Goal: Task Accomplishment & Management: Use online tool/utility

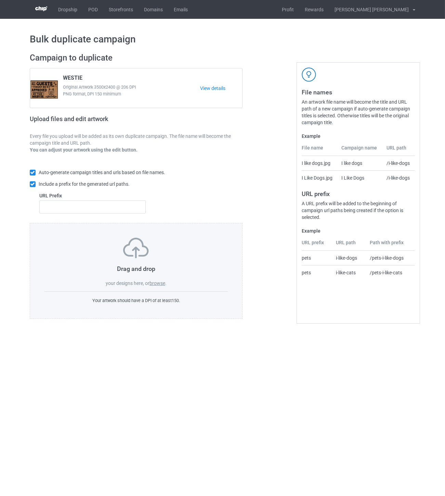
click at [161, 282] on label "browse" at bounding box center [157, 282] width 16 height 5
click at [0, 0] on input "browse" at bounding box center [0, 0] width 0 height 0
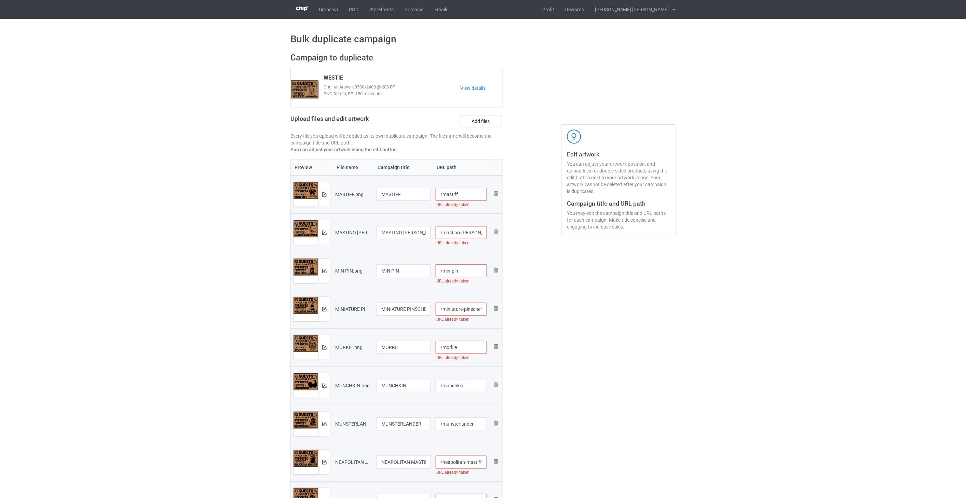
click at [444, 192] on input "/mastiff" at bounding box center [462, 194] width 52 height 13
drag, startPoint x: 469, startPoint y: 192, endPoint x: 457, endPoint y: 192, distance: 11.6
click at [444, 192] on input "/mastiff-all" at bounding box center [462, 194] width 52 height 13
type input "/mastiff-all"
click at [444, 233] on input "/mastino-[PERSON_NAME]" at bounding box center [462, 232] width 52 height 13
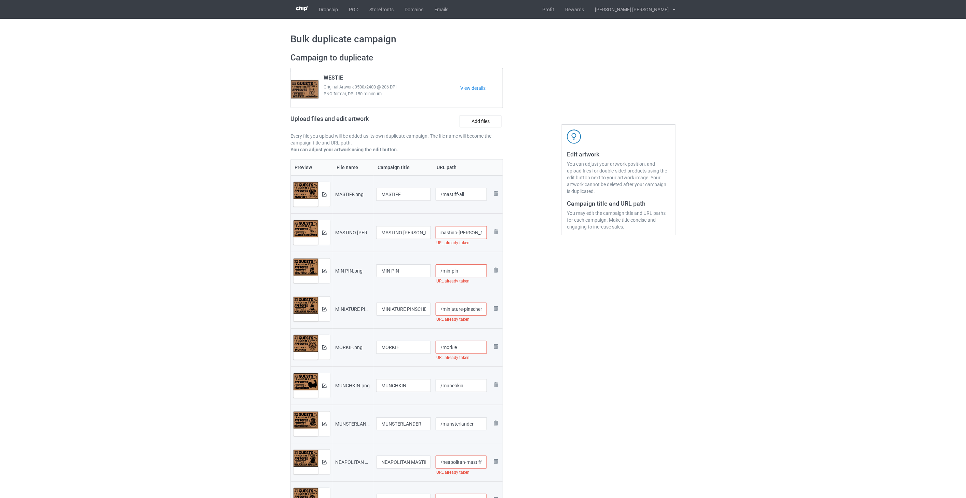
paste input "-all"
type input "/mastino-[PERSON_NAME]-all"
click at [444, 271] on input "/min-pin" at bounding box center [462, 271] width 52 height 13
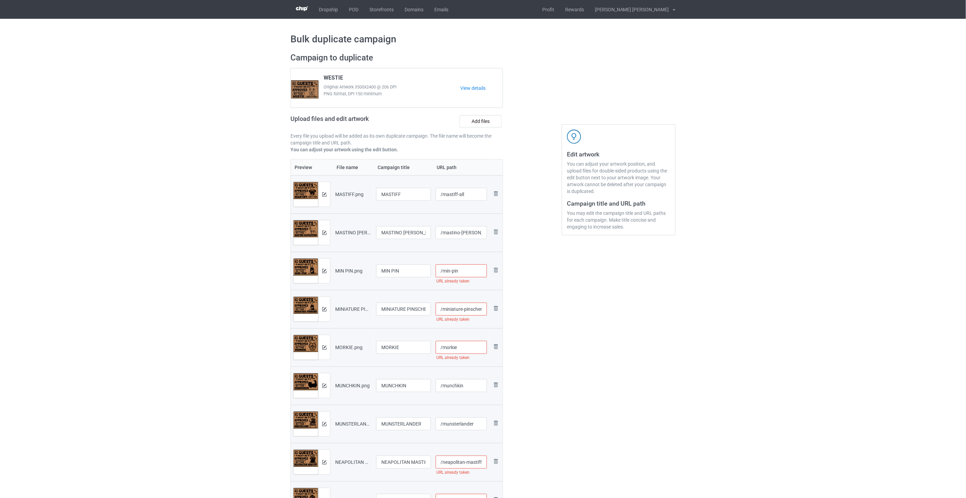
paste input "-all"
type input "/min-pin-all"
click at [444, 307] on input "/miniature-pinscher" at bounding box center [462, 309] width 52 height 13
paste input "-all"
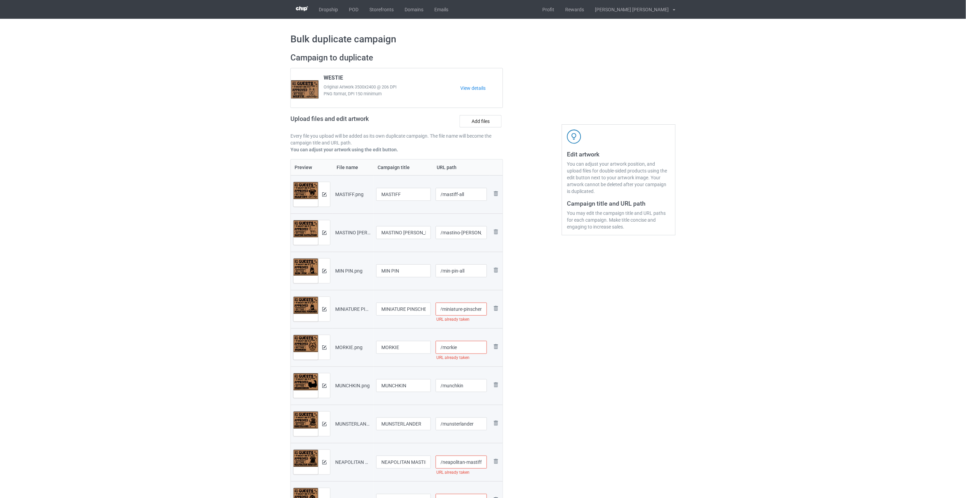
scroll to position [0, 6]
type input "/miniature-pinscher-all"
click at [444, 351] on input "/morkie" at bounding box center [462, 347] width 52 height 13
paste input "-all"
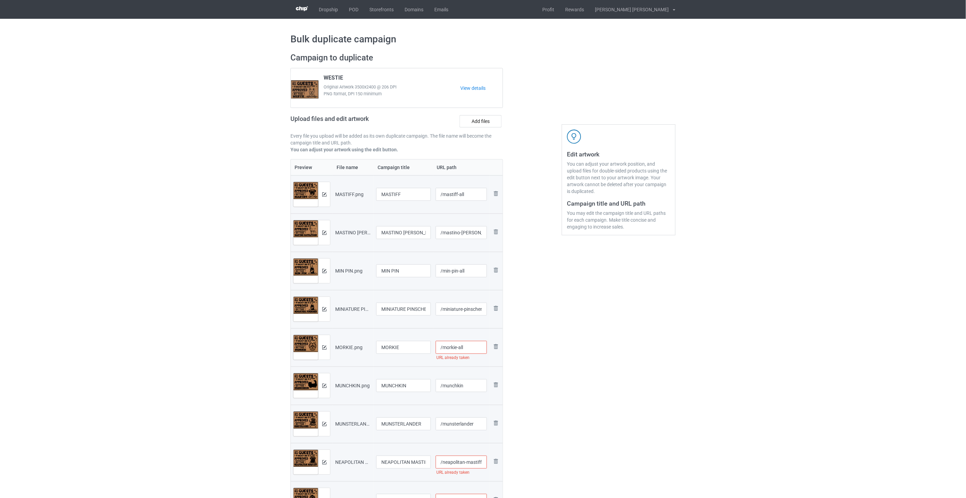
type input "/morkie-all"
click at [444, 385] on input "/munchkin" at bounding box center [462, 385] width 52 height 13
paste input "-all"
type input "/munchkin-all"
click at [444, 422] on input "/munsterlander" at bounding box center [462, 424] width 52 height 13
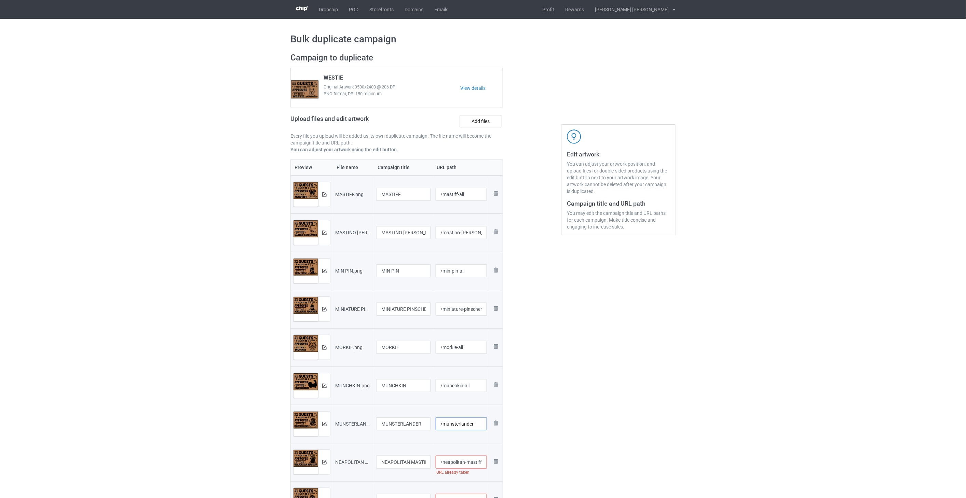
paste input "-all"
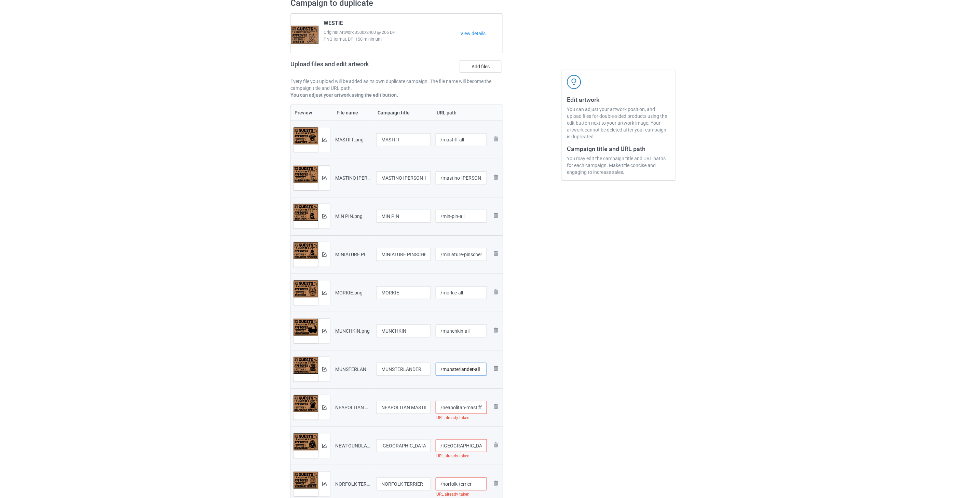
scroll to position [76, 0]
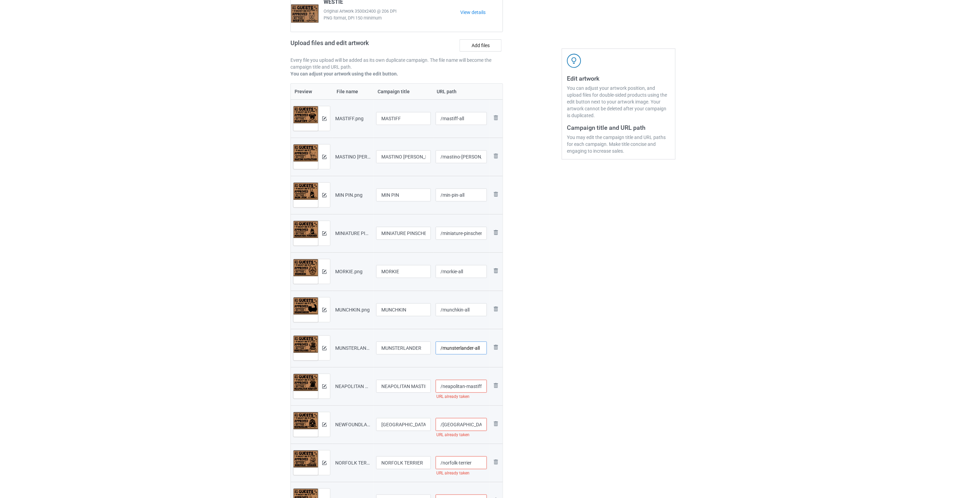
type input "/munsterlander-all"
click at [444, 386] on input "/neapolitan-mastiff" at bounding box center [462, 386] width 52 height 13
paste input "-all"
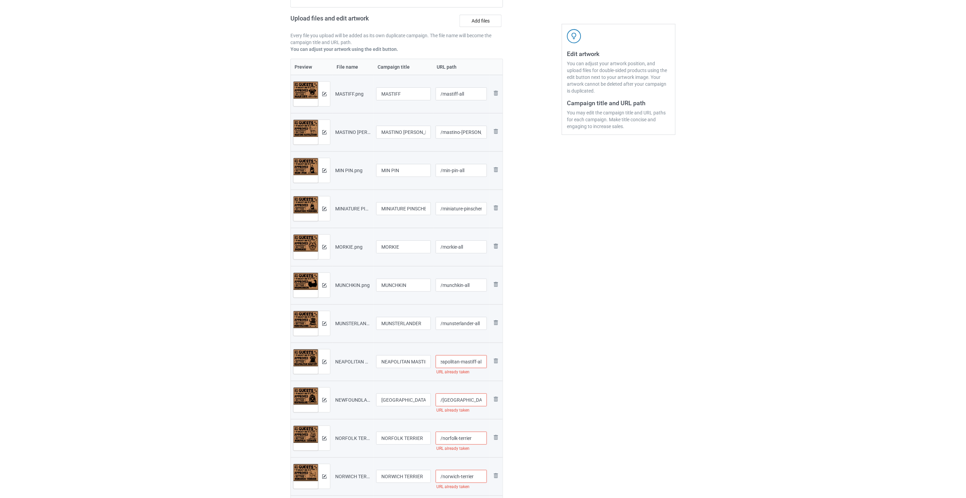
scroll to position [114, 0]
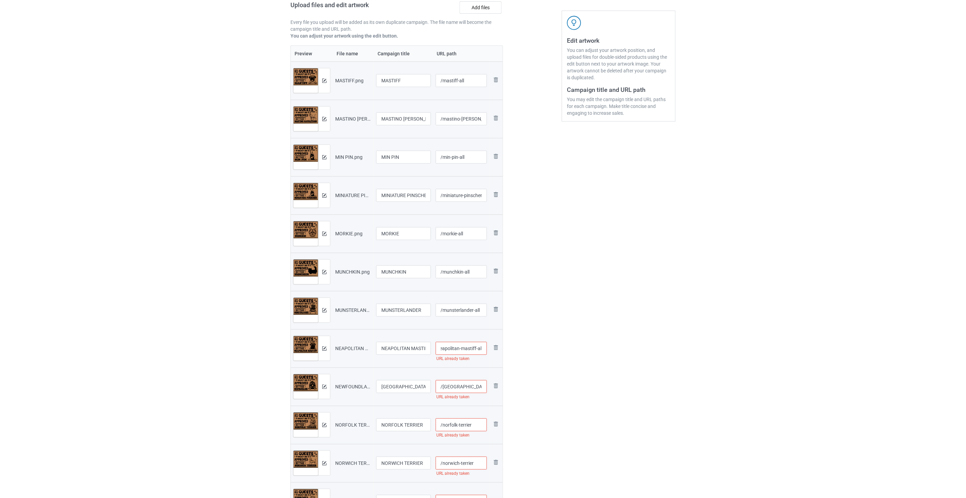
type input "/neapolitan-mastiff-all"
click at [444, 387] on input "/[GEOGRAPHIC_DATA]" at bounding box center [462, 386] width 52 height 13
paste input "-all"
type input "/[GEOGRAPHIC_DATA]-all"
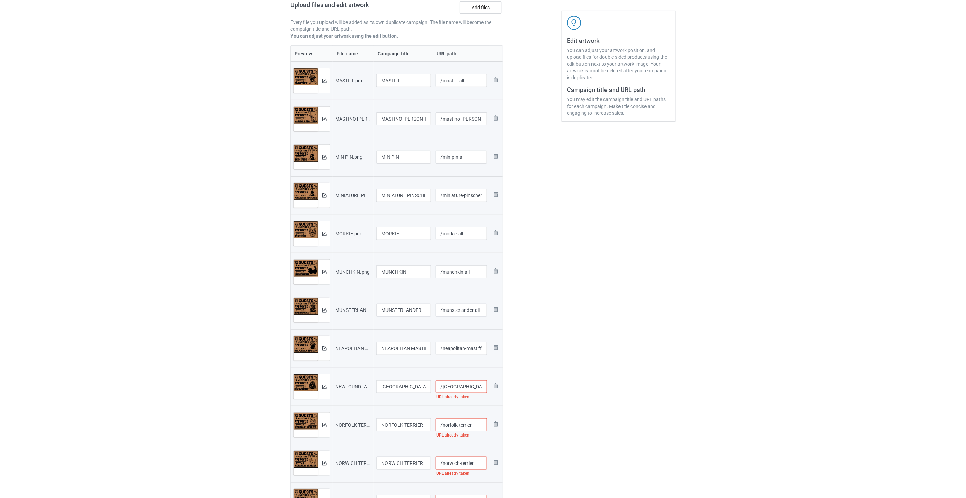
click at [444, 428] on input "/norfolk-terrier" at bounding box center [462, 425] width 52 height 13
paste input "-all"
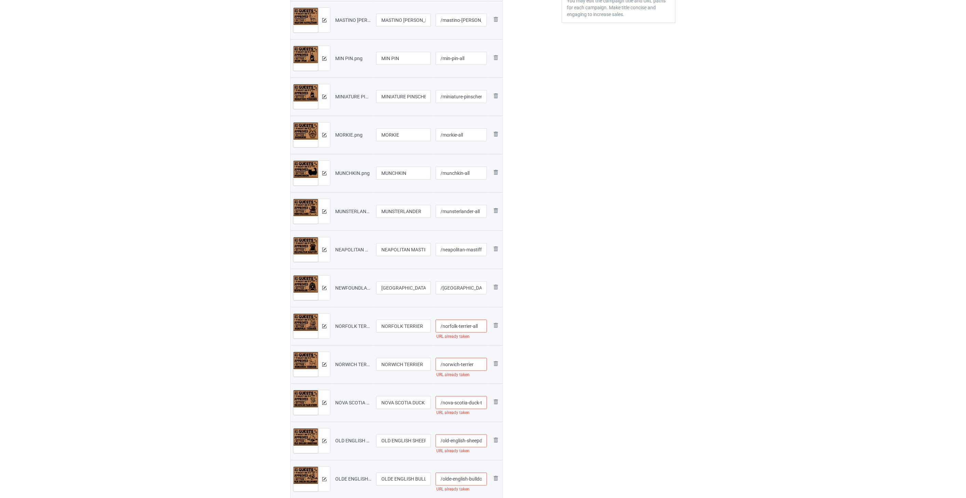
scroll to position [228, 0]
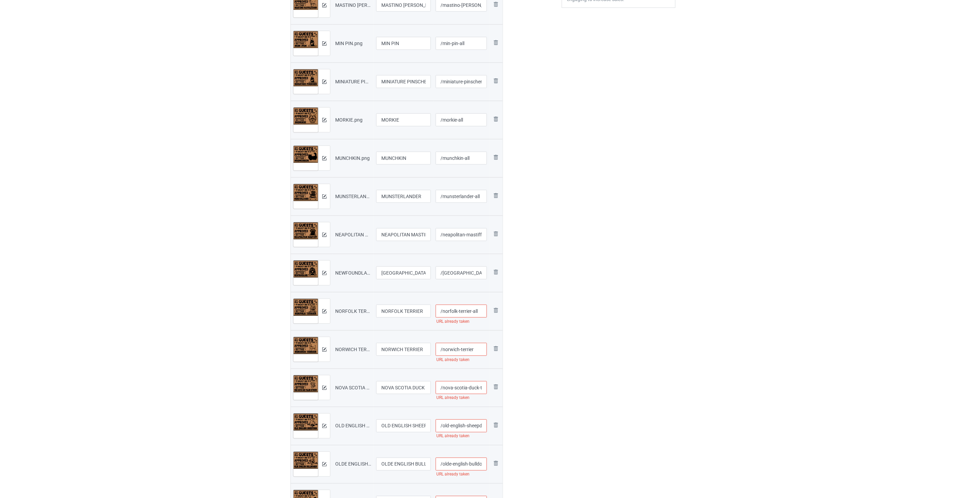
type input "/norfolk-terrier-all"
drag, startPoint x: 474, startPoint y: 351, endPoint x: 568, endPoint y: 375, distance: 97.0
click at [444, 351] on input "/norwich-terrier" at bounding box center [462, 349] width 52 height 13
paste input "-all"
type input "/norwich-terrier-all"
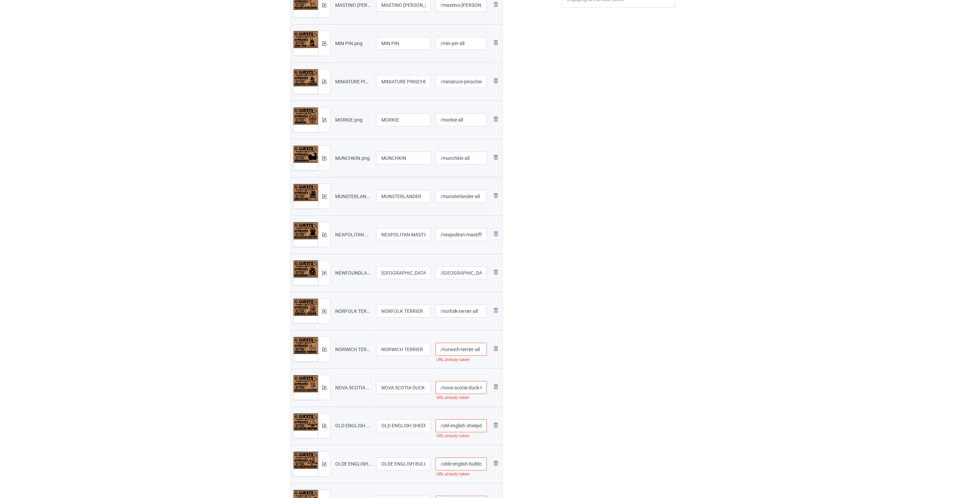
click at [444, 386] on input "/nova-scotia-duck-tolling-retriever" at bounding box center [462, 387] width 52 height 13
paste input "-all"
type input "/nova-scotia-duck-tolling-retriever-all"
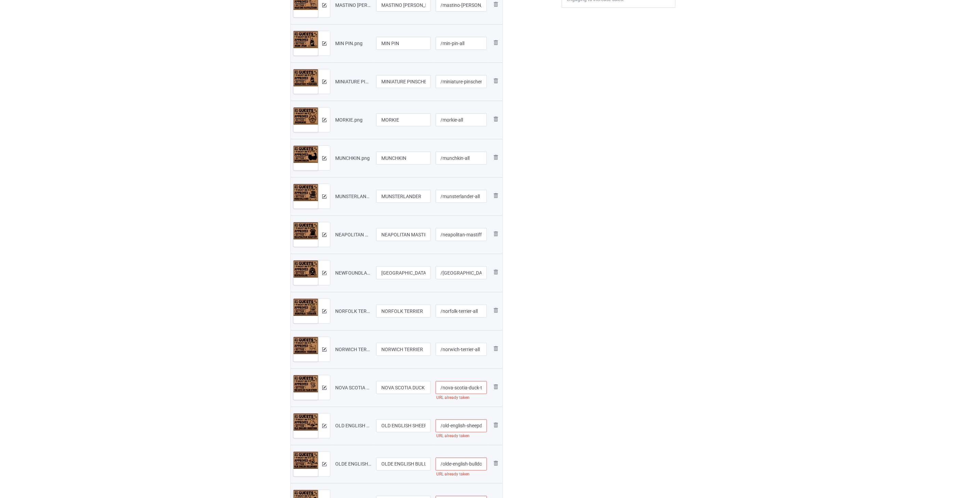
click at [444, 425] on input "/old-english-sheepdog" at bounding box center [462, 426] width 52 height 13
paste input "-all"
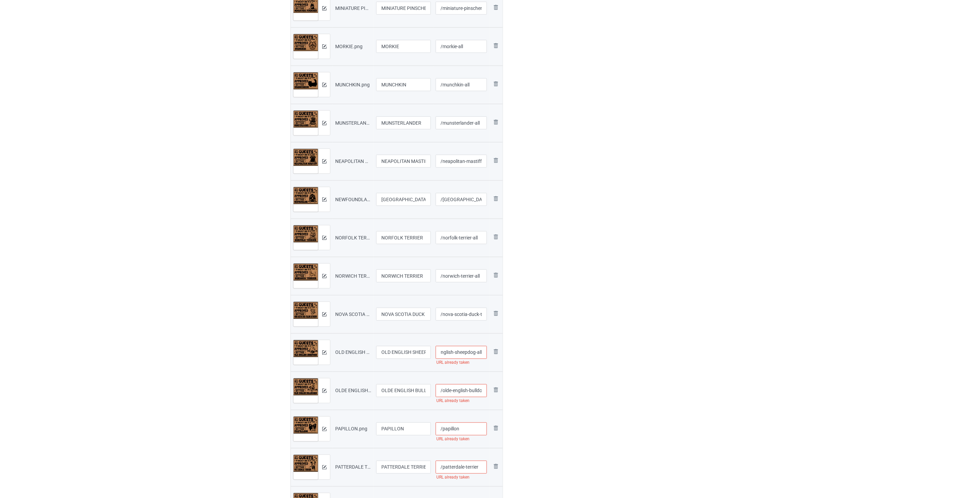
scroll to position [303, 0]
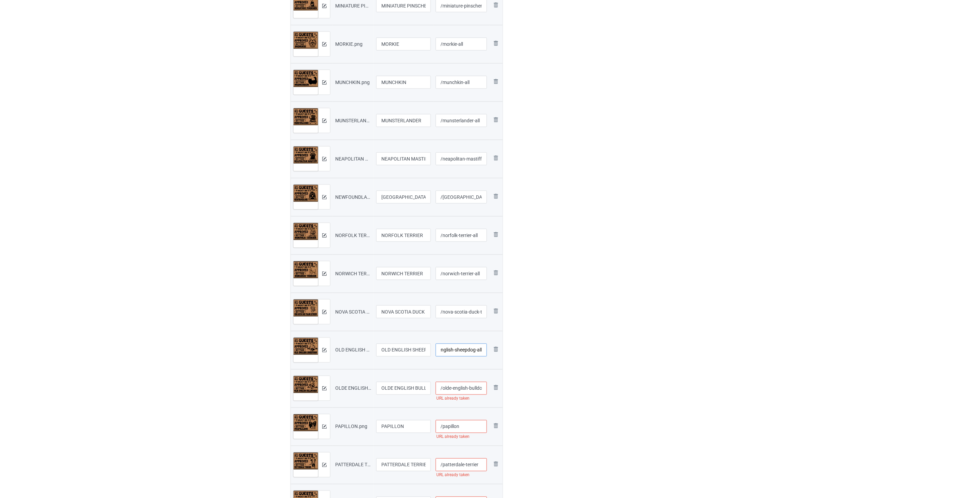
type input "/old-english-sheepdog-all"
click at [444, 386] on input "/olde-english-bulldogges" at bounding box center [462, 388] width 52 height 13
paste input "-all"
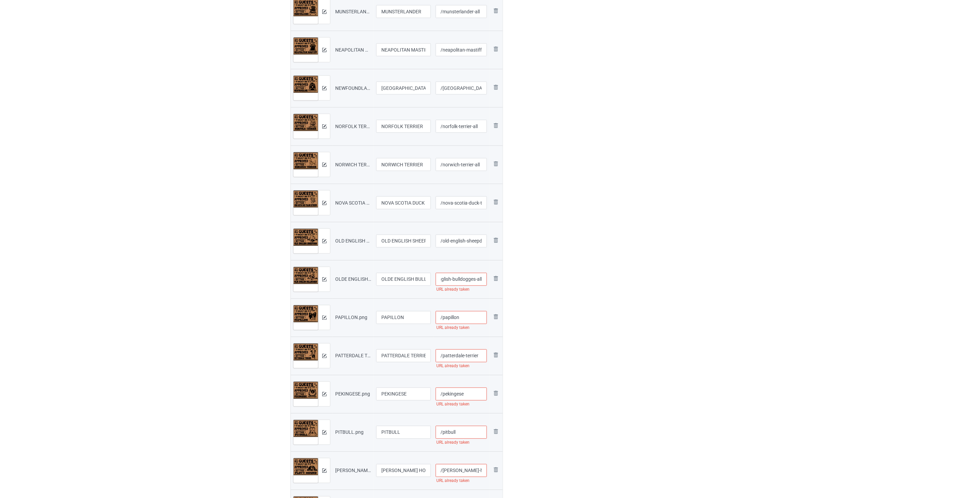
scroll to position [418, 0]
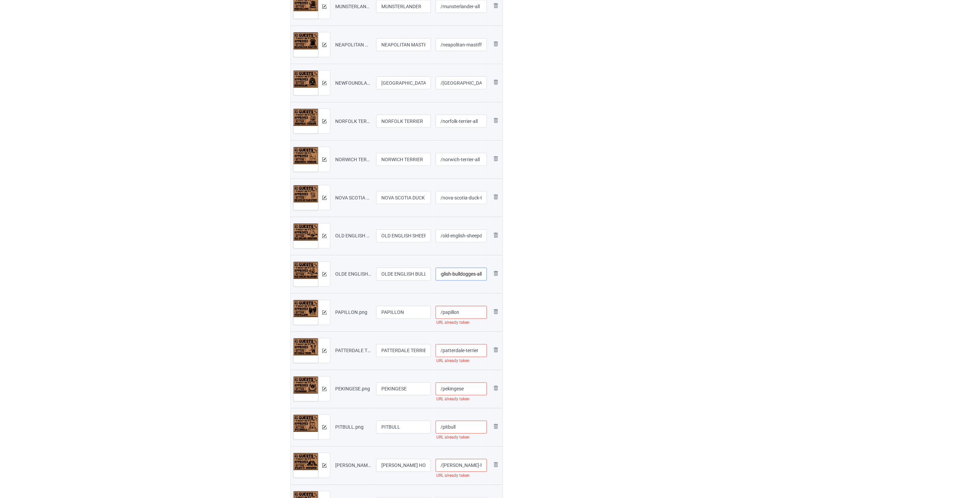
type input "/olde-english-bulldogges-all"
click at [444, 315] on input "/papillon" at bounding box center [462, 312] width 52 height 13
paste input "-all"
type input "/papillon-all"
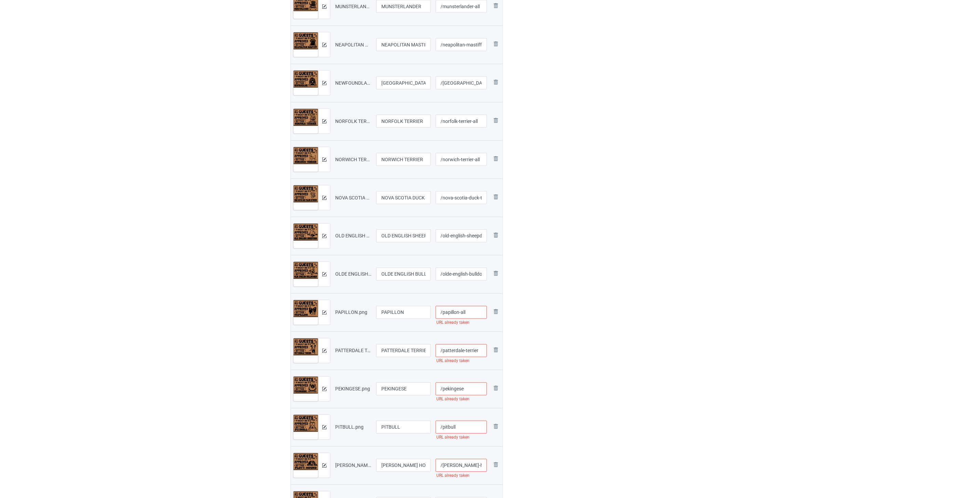
drag, startPoint x: 480, startPoint y: 353, endPoint x: 513, endPoint y: 367, distance: 35.5
click at [444, 353] on input "/patterdale-terrier" at bounding box center [462, 350] width 52 height 13
paste input "-all"
type input "/patterdale-terrier-all"
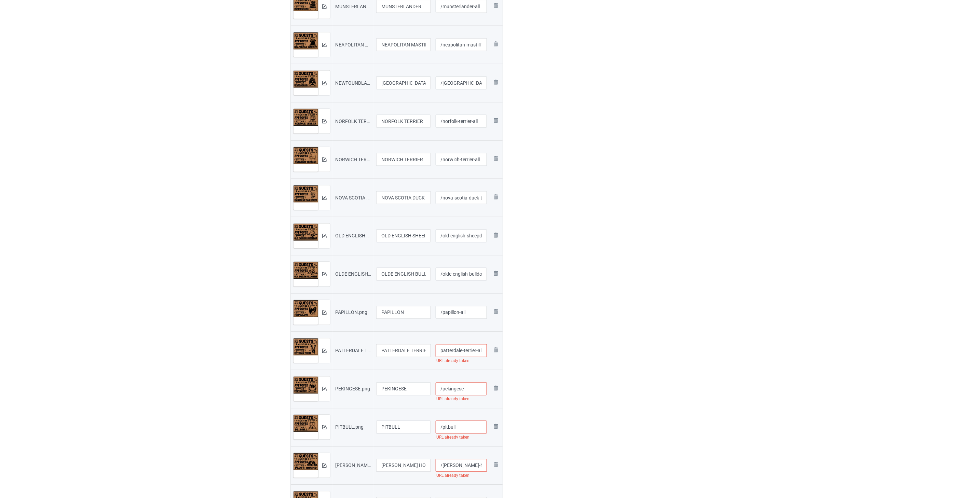
scroll to position [0, 0]
click at [444, 393] on input "/pekingese" at bounding box center [462, 389] width 52 height 13
paste input "-all"
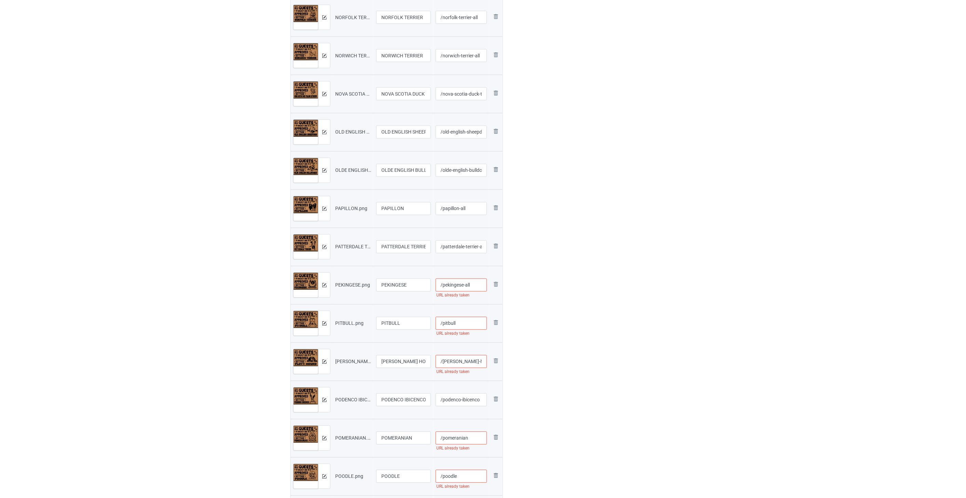
scroll to position [531, 0]
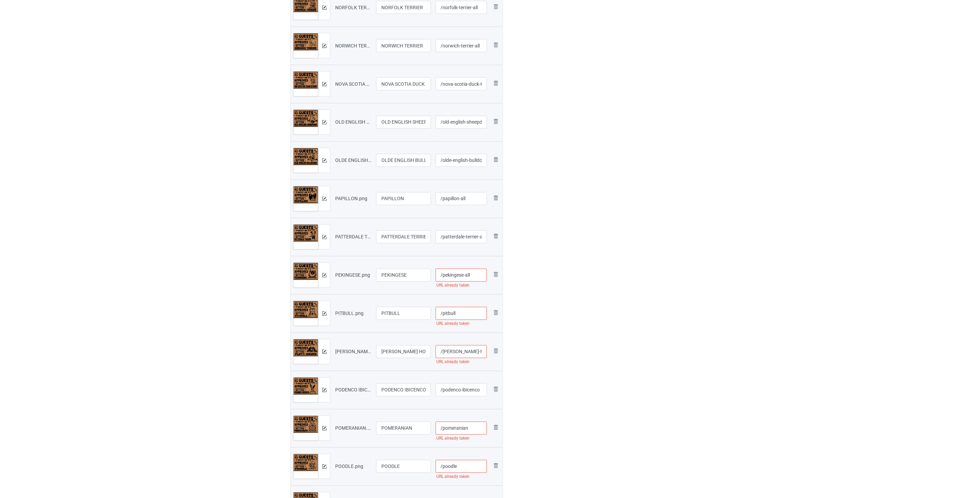
type input "/pekingese-all"
click at [444, 315] on input "/pitbull" at bounding box center [462, 313] width 52 height 13
paste input "-all"
type input "/pitbull-all"
click at [444, 350] on input "/[PERSON_NAME]-hound" at bounding box center [462, 352] width 52 height 13
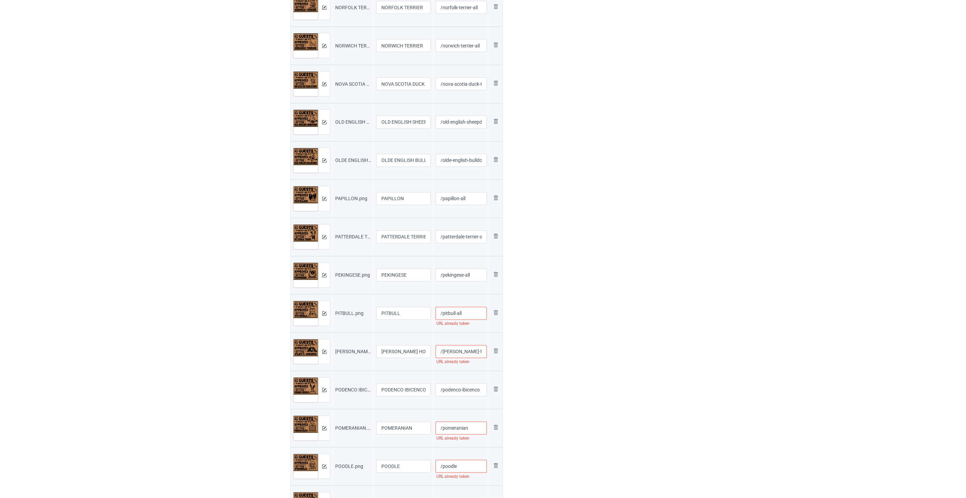
paste input "-all"
type input "/[PERSON_NAME]-hound-all"
click at [444, 388] on input "/podenco-ibicenco" at bounding box center [462, 390] width 52 height 13
paste input "-all"
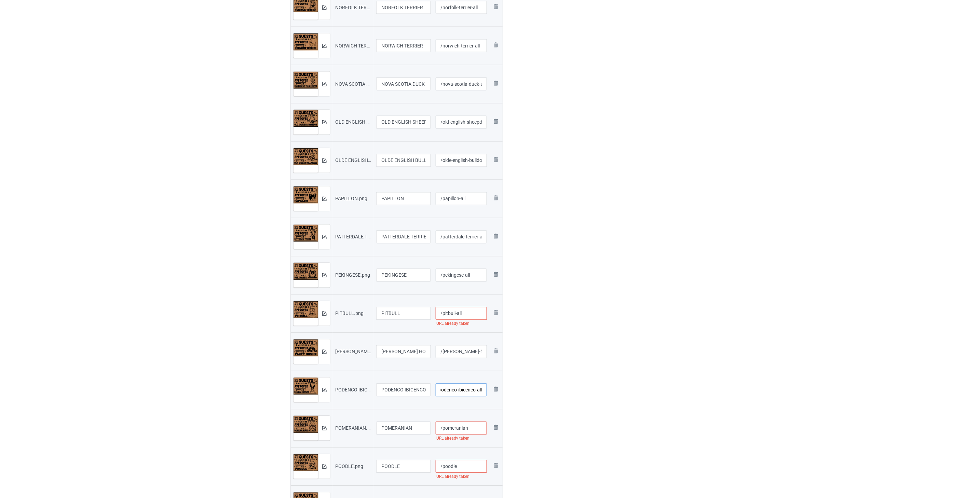
type input "/podenco-ibicenco-all"
click at [444, 312] on input "/pitbull-all" at bounding box center [462, 313] width 52 height 13
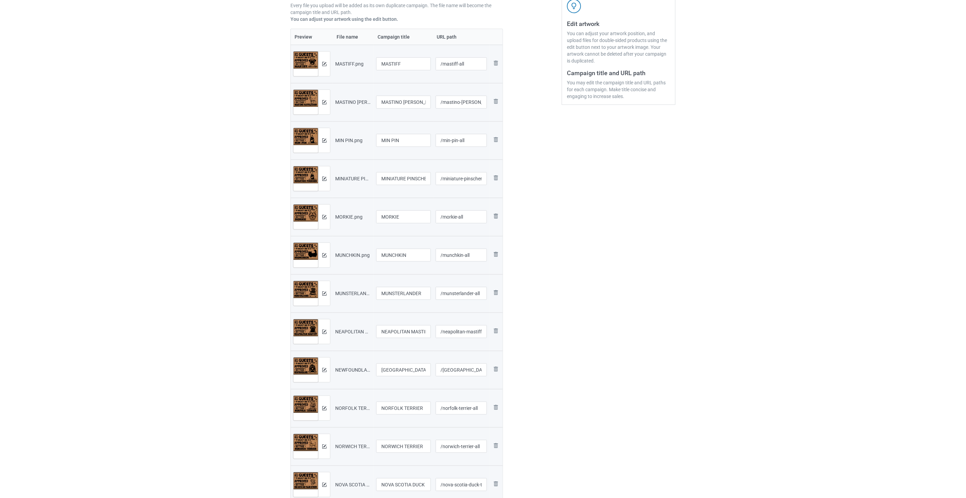
scroll to position [114, 0]
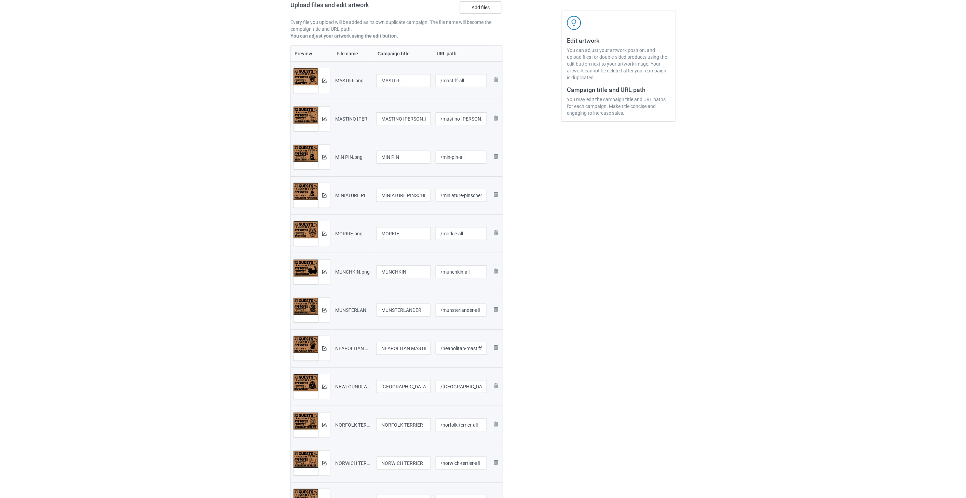
type input "/pitbull-all2"
click at [444, 83] on input "/mastiff-all" at bounding box center [462, 80] width 52 height 13
type input "/mastiff-all2"
click at [444, 116] on input "/mastino-[PERSON_NAME]-all" at bounding box center [462, 118] width 52 height 13
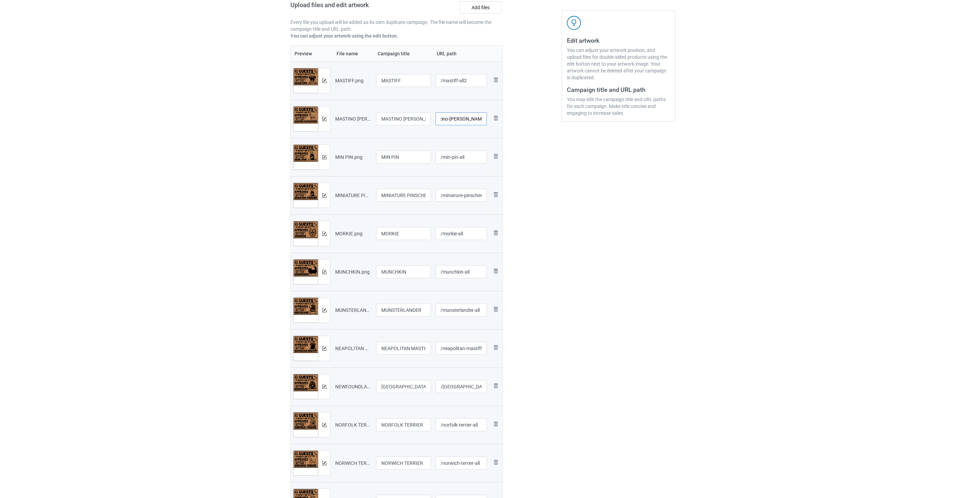
type input "/mastino-[PERSON_NAME]-all2"
click at [444, 156] on input "/min-pin-all" at bounding box center [462, 157] width 52 height 13
type input "/min-pin-all2"
click at [444, 197] on input "/miniature-pinscher-all" at bounding box center [462, 195] width 52 height 13
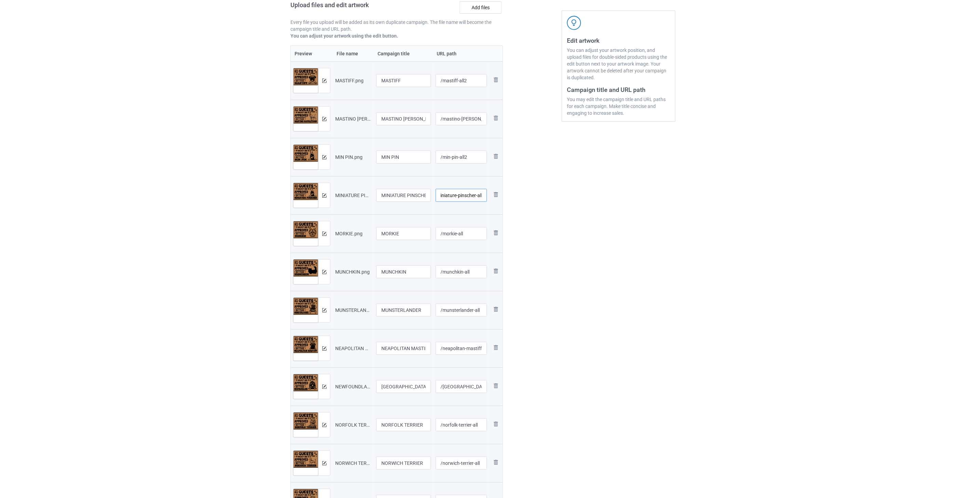
scroll to position [0, 9]
type input "/miniature-pinscher-all2"
click at [444, 234] on input "/morkie-all" at bounding box center [462, 233] width 52 height 13
type input "/morkie-all2"
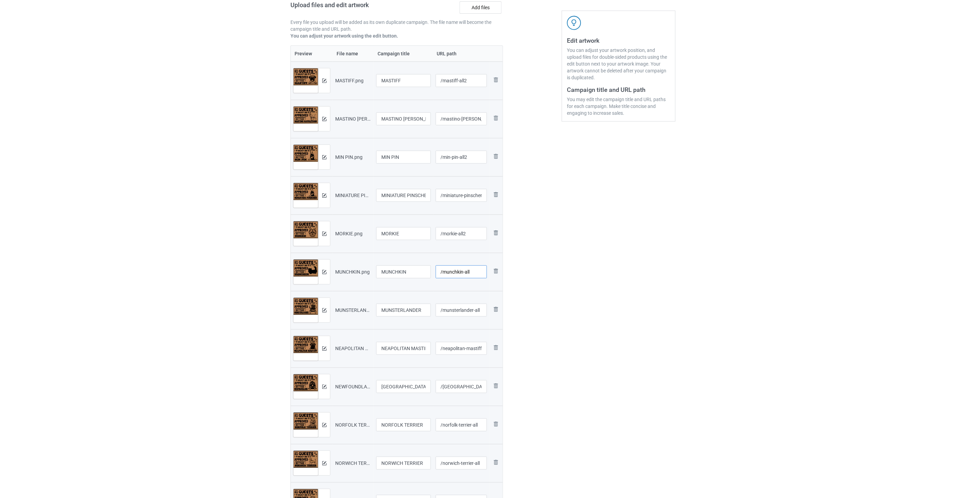
click at [444, 268] on input "/munchkin-all" at bounding box center [462, 272] width 52 height 13
type input "/munchkin-all2"
click at [444, 310] on input "/munsterlander-all" at bounding box center [462, 310] width 52 height 13
type input "/munsterlander-all2"
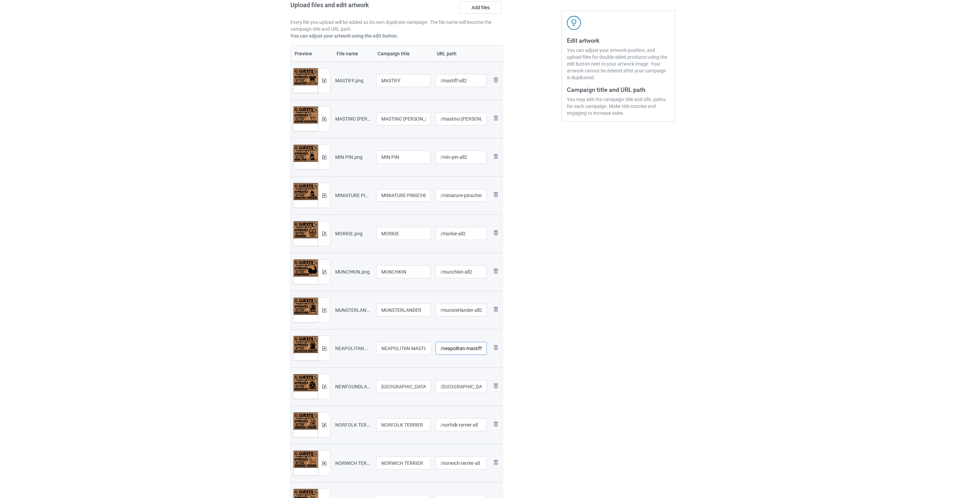
drag, startPoint x: 469, startPoint y: 349, endPoint x: 472, endPoint y: 343, distance: 6.7
click at [444, 349] on input "/neapolitan-mastiff-all" at bounding box center [462, 348] width 52 height 13
type input "/neapolitan-mastiff-all2"
click at [444, 388] on input "/[GEOGRAPHIC_DATA]-all" at bounding box center [462, 386] width 52 height 13
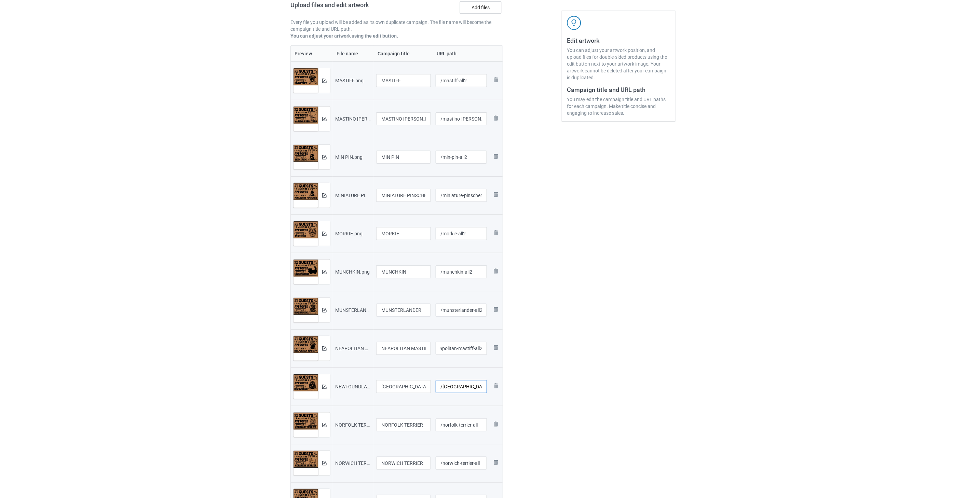
scroll to position [0, 0]
type input "/[GEOGRAPHIC_DATA]-all2"
click at [444, 425] on input "/norfolk-terrier-all" at bounding box center [462, 425] width 52 height 13
click at [444, 423] on input "/norfolk-terrier-all" at bounding box center [462, 425] width 52 height 13
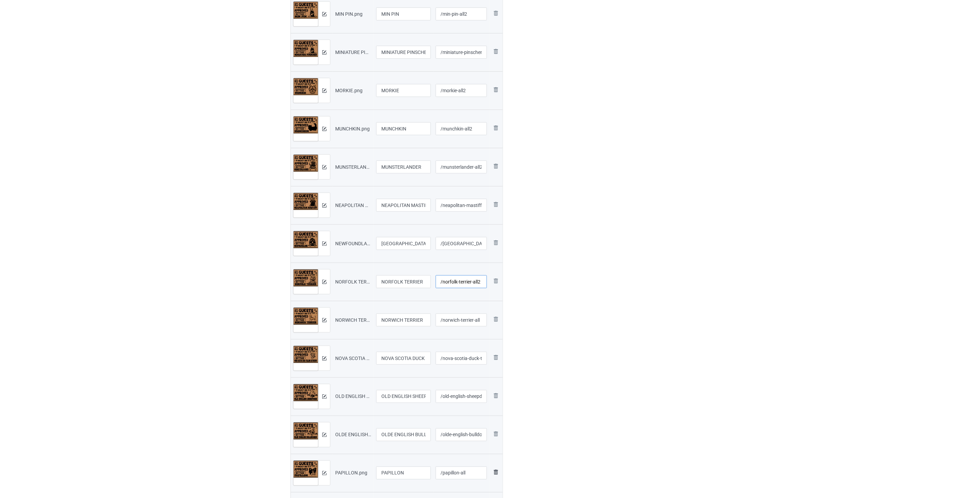
scroll to position [303, 0]
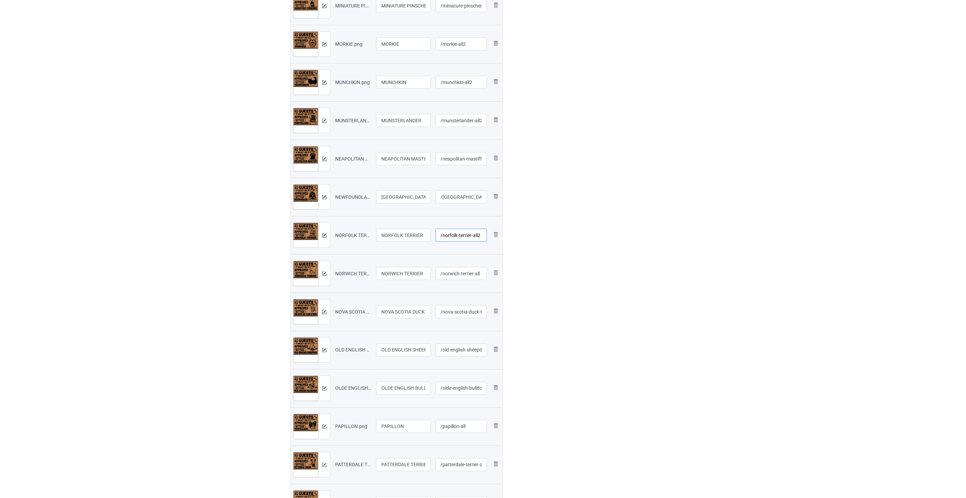
type input "/norfolk-terrier-all2"
click at [444, 272] on input "/norwich-terrier-all" at bounding box center [462, 273] width 52 height 13
type input "/norwich-terrier-all2"
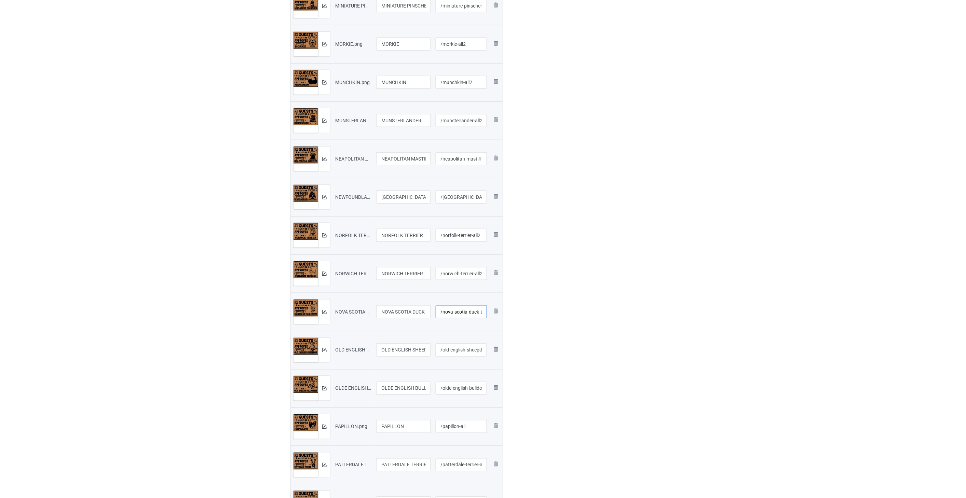
click at [444, 309] on input "/nova-scotia-duck-tolling-retriever-all" at bounding box center [462, 312] width 52 height 13
type input "/nova-scotia-duck-tolling-retriever-all2"
click at [444, 349] on input "/old-english-sheepdog-all" at bounding box center [462, 350] width 52 height 13
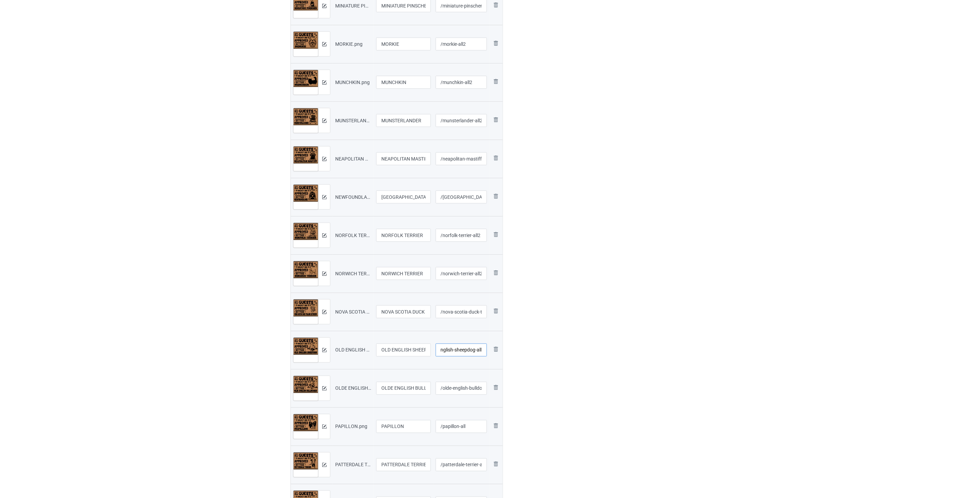
scroll to position [0, 15]
type input "/old-english-sheepdog-all2"
click at [444, 390] on input "/olde-english-bulldogges-all" at bounding box center [462, 388] width 52 height 13
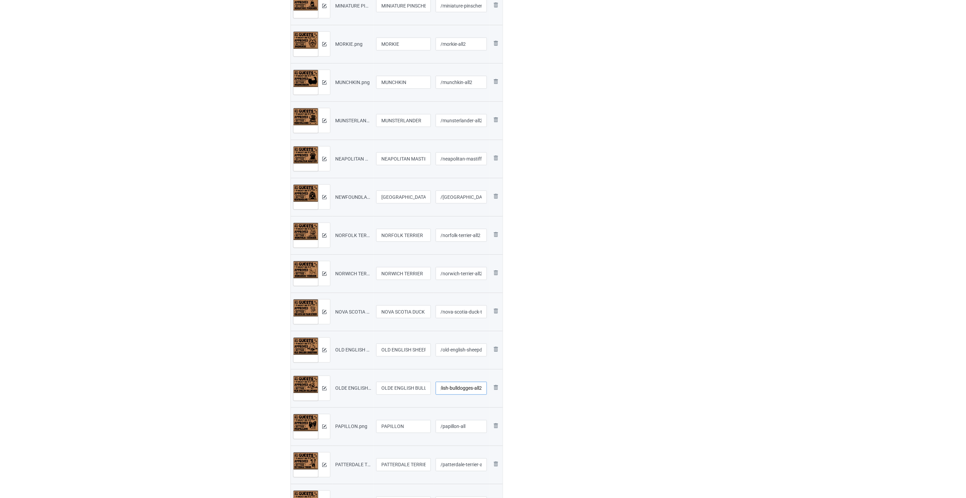
type input "/olde-english-bulldogges-all2"
click at [444, 424] on input "/papillon-all" at bounding box center [462, 426] width 52 height 13
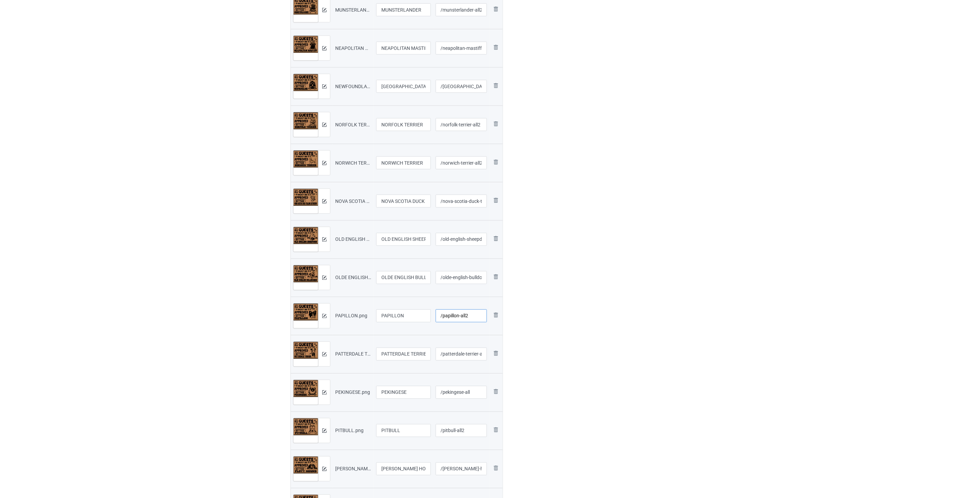
scroll to position [418, 0]
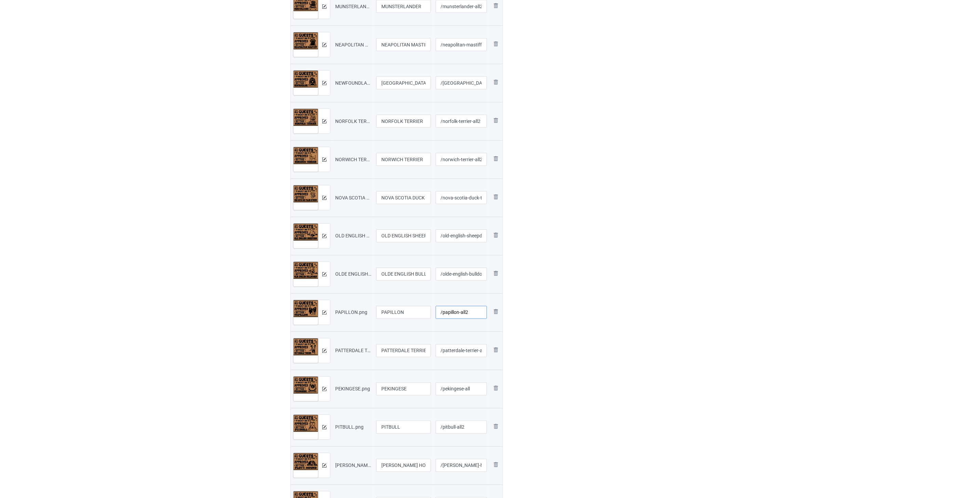
type input "/papillon-all2"
click at [444, 352] on input "/patterdale-terrier-all" at bounding box center [462, 350] width 52 height 13
type input "/patterdale-terrier-all2"
click at [444, 393] on input "/pekingese-all" at bounding box center [462, 389] width 52 height 13
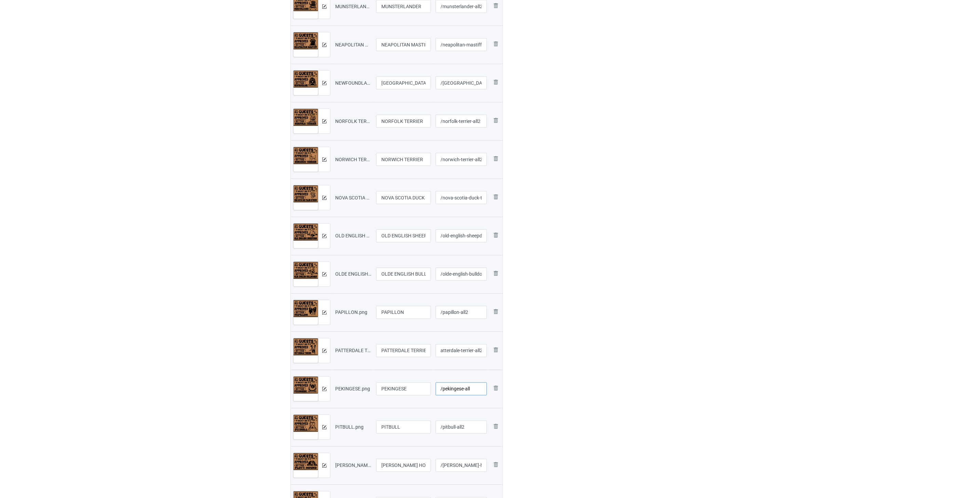
scroll to position [0, 0]
type input "/pekingese-all2"
click at [444, 422] on input "/pitbull-all2" at bounding box center [462, 427] width 52 height 13
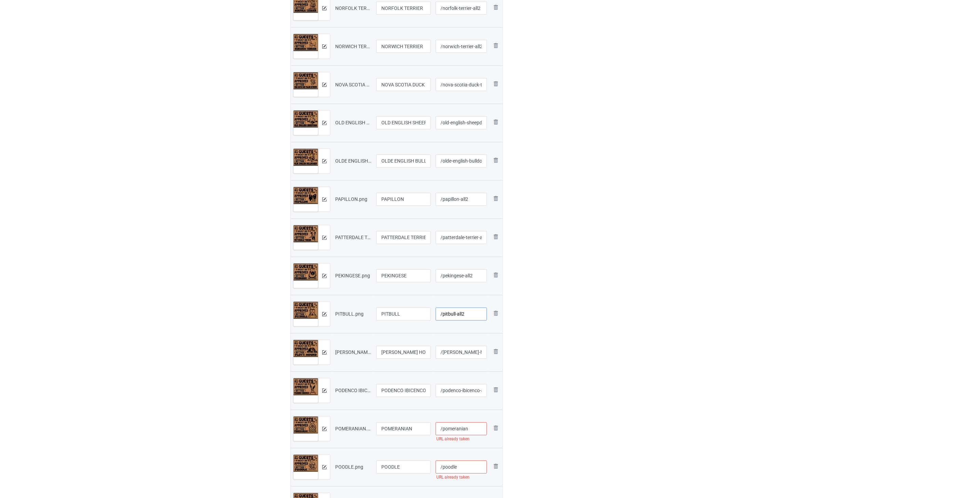
scroll to position [531, 0]
click at [444, 354] on input "/[PERSON_NAME]-hound-all" at bounding box center [462, 352] width 52 height 13
drag, startPoint x: 477, startPoint y: 352, endPoint x: 467, endPoint y: 352, distance: 9.9
click at [444, 352] on input "/[PERSON_NAME]-hound-all2" at bounding box center [462, 352] width 52 height 13
type input "/[PERSON_NAME]-hound-all2"
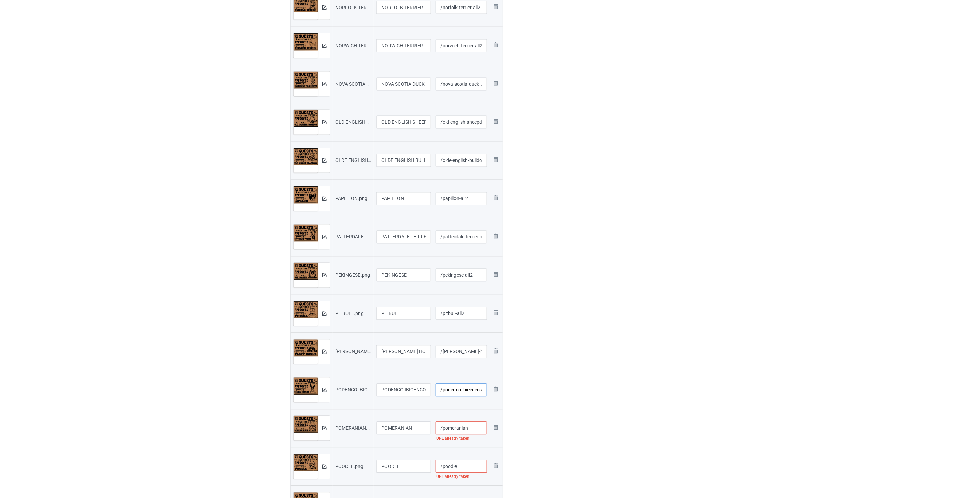
click at [444, 391] on input "/podenco-ibicenco-all" at bounding box center [462, 390] width 52 height 13
paste input "-all2"
click at [444, 391] on input "/podenco-ibicenco-all-all2" at bounding box center [462, 390] width 52 height 13
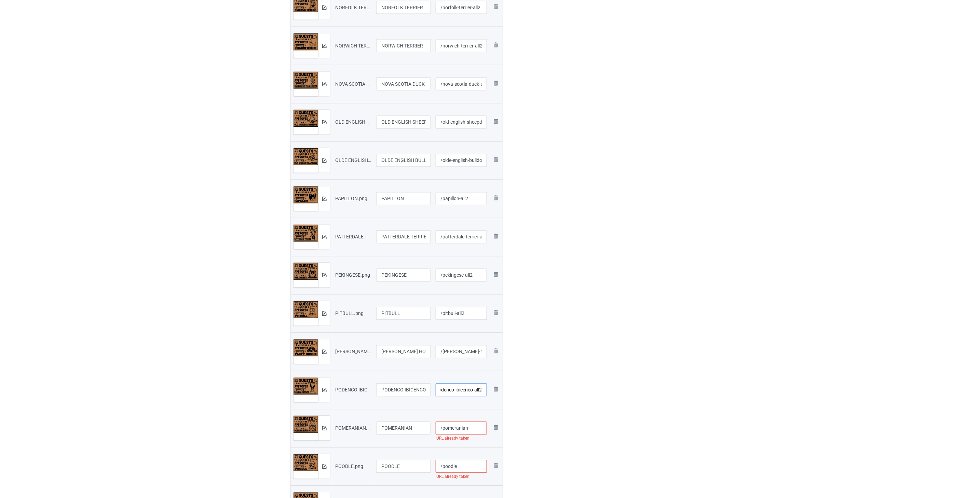
type input "/podenco-ibicenco-all2"
click at [444, 431] on input "/pomeranian" at bounding box center [462, 428] width 52 height 13
paste input "-all2"
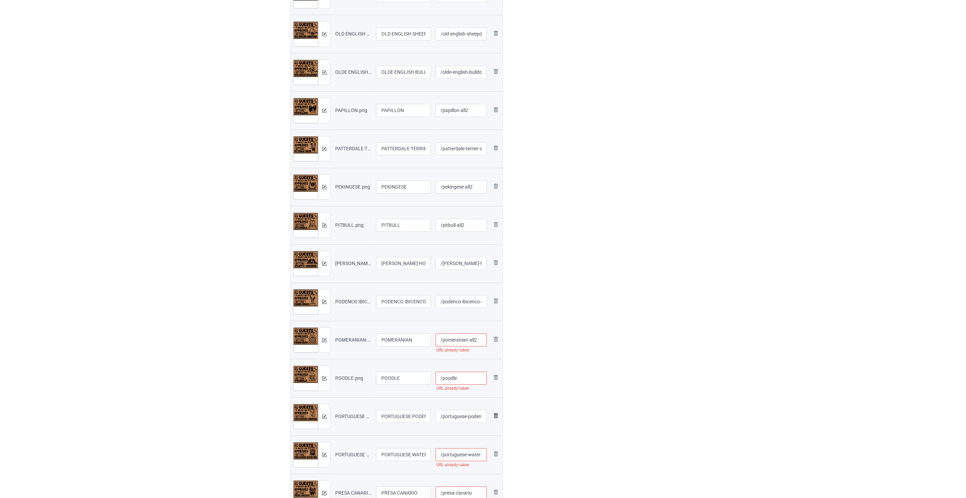
scroll to position [645, 0]
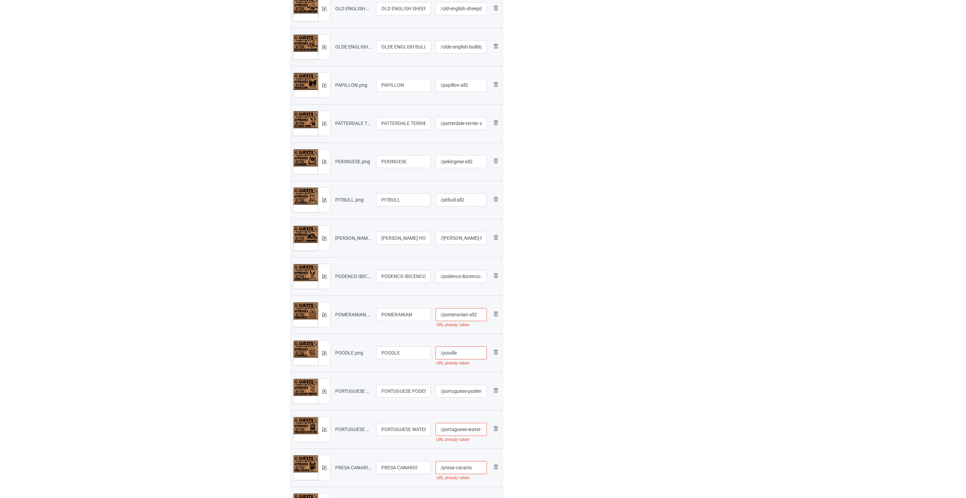
type input "/pomeranian-all2"
click at [444, 355] on input "/poodle" at bounding box center [462, 353] width 52 height 13
paste input "-all2"
type input "/poodle-all2"
click at [444, 392] on input "/portuguese-podengo" at bounding box center [462, 391] width 52 height 13
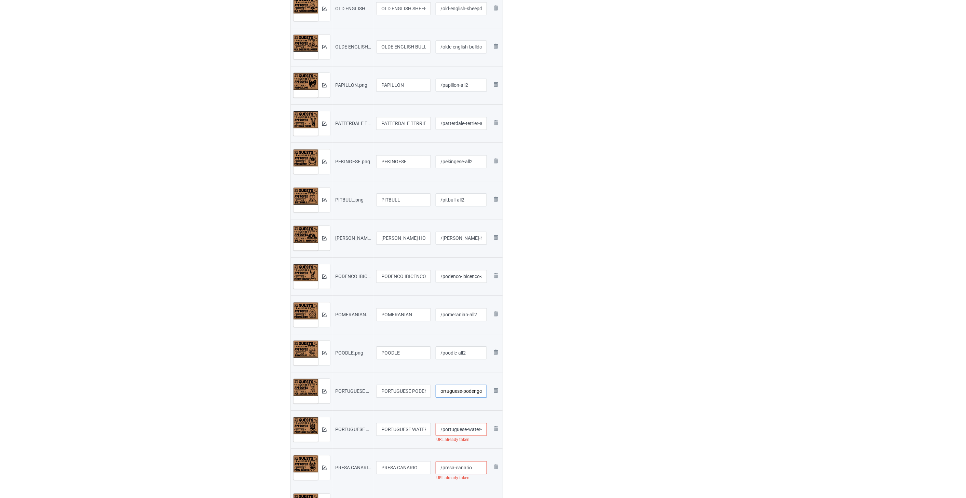
paste input "-all2"
type input "/portuguese-podengo-all2"
click at [444, 428] on input "/portuguese-water-dog" at bounding box center [462, 429] width 52 height 13
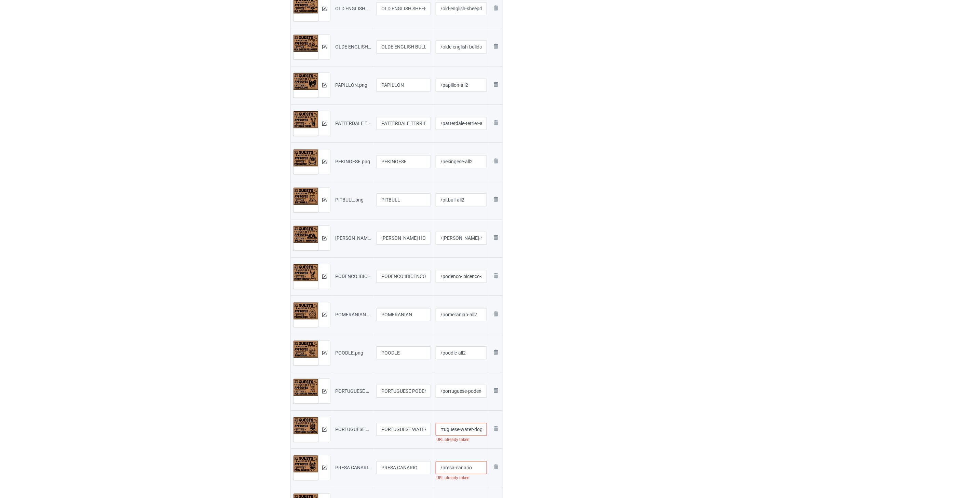
paste input "-all2"
type input "/portuguese-water-dog-all2"
click at [444, 394] on input "/presa-canario" at bounding box center [462, 391] width 52 height 13
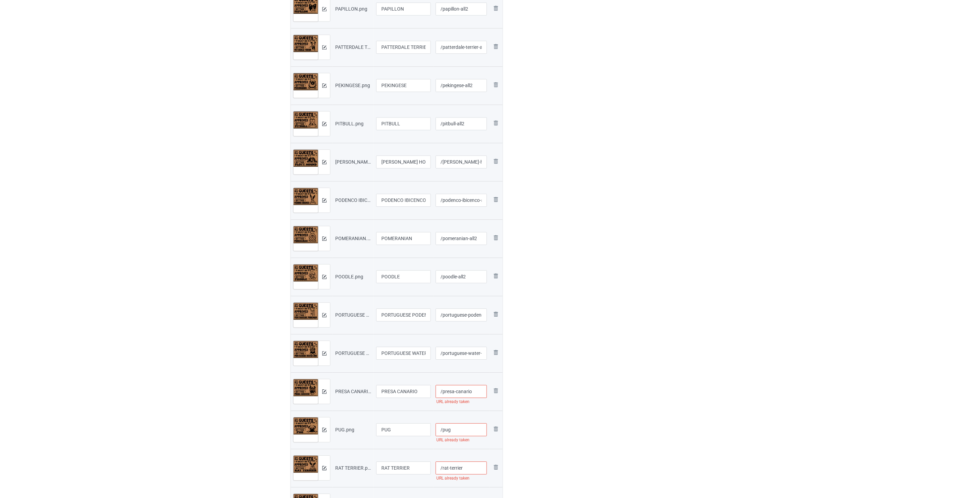
paste input "-all2"
type input "/presa-canario-all2"
click at [444, 431] on input "/pug" at bounding box center [462, 429] width 52 height 13
paste input "-all2"
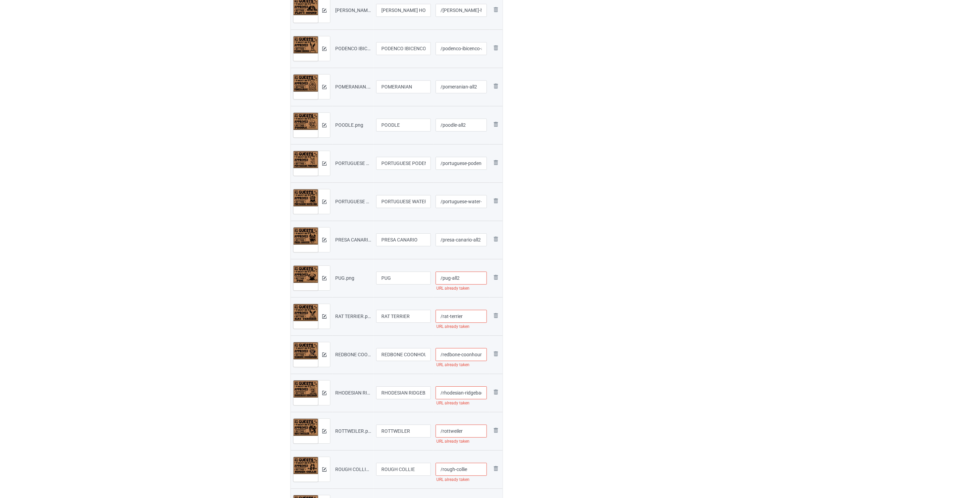
type input "/pug-all2"
click at [444, 316] on input "/rat-terrier" at bounding box center [462, 316] width 52 height 13
paste input "-all2"
type input "/rat-terrier-all2"
click at [444, 353] on input "/redbone-coonhound" at bounding box center [462, 354] width 52 height 13
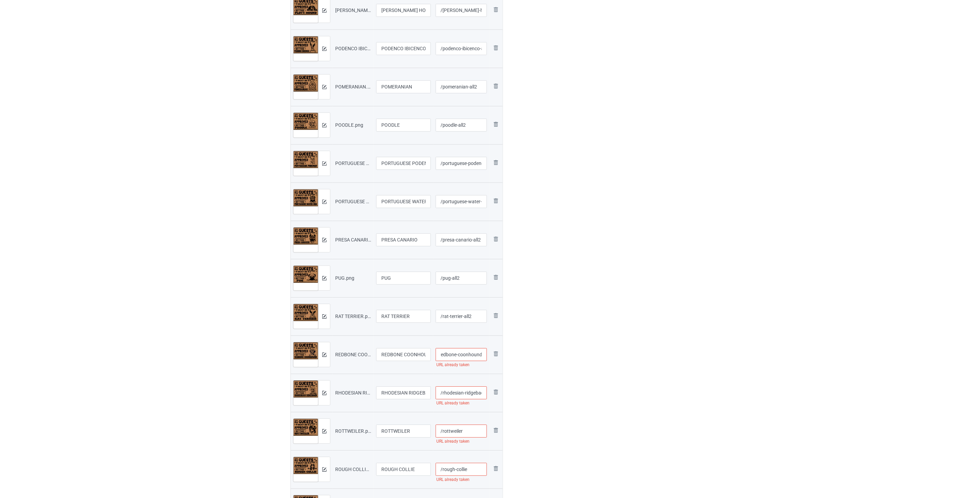
paste input "-all2"
type input "/redbone-coonhound-all2"
click at [444, 396] on input "/rhodesian-ridgeback" at bounding box center [462, 393] width 52 height 13
paste input "-all2"
type input "/rhodesian-ridgeback-all2"
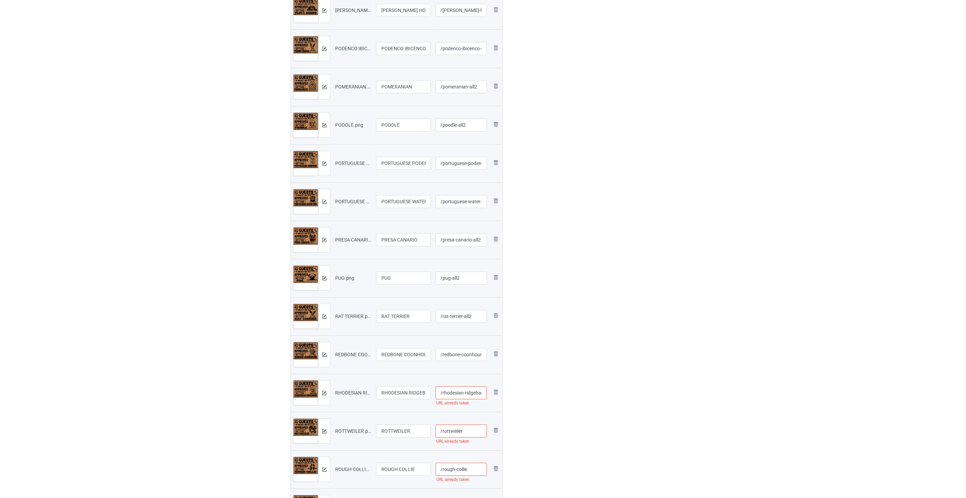
click at [444, 431] on input "/rottweiler" at bounding box center [462, 431] width 52 height 13
paste input "-all2"
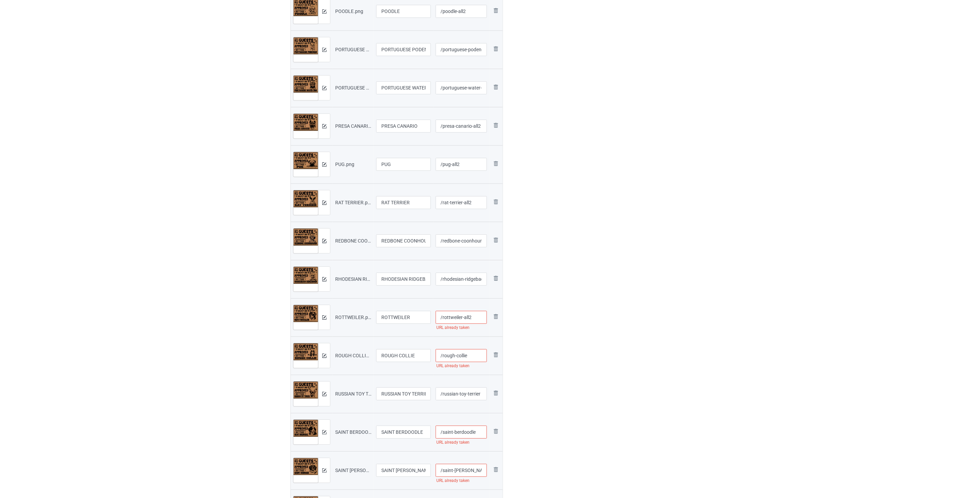
type input "/rottweiler-all2"
click at [444, 356] on input "/rough-collie" at bounding box center [462, 355] width 52 height 13
paste input "-all2"
type input "/rough-collie-all2"
click at [444, 395] on input "/russian-toy-terrier" at bounding box center [462, 394] width 52 height 13
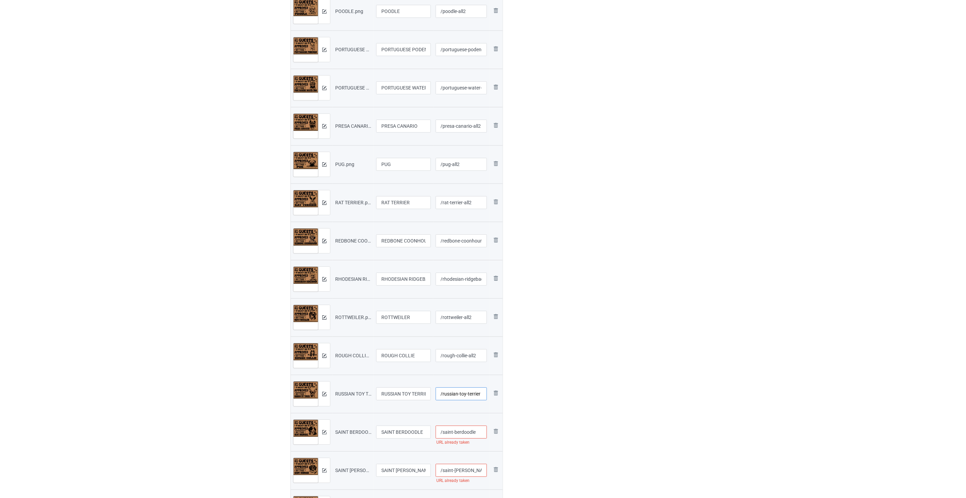
paste input "-all2"
type input "/russian-toy-terrier-all2"
click at [444, 432] on input "/saint-berdoodle" at bounding box center [462, 432] width 52 height 13
paste input "-all2"
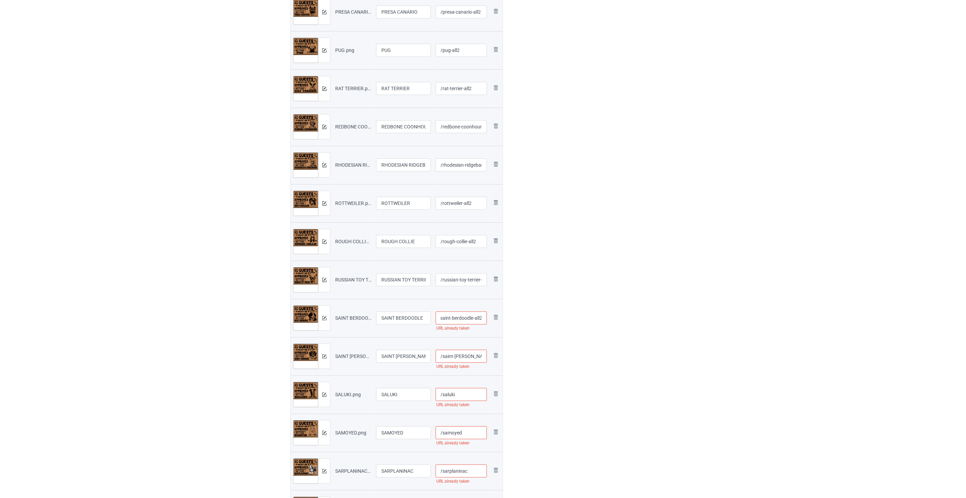
type input "/saint-berdoodle-all2"
click at [444, 356] on input "/saint-[PERSON_NAME]" at bounding box center [462, 356] width 52 height 13
paste input "-all2"
type input "/saint-[PERSON_NAME]-all2"
click at [444, 394] on input "/saluki" at bounding box center [462, 394] width 52 height 13
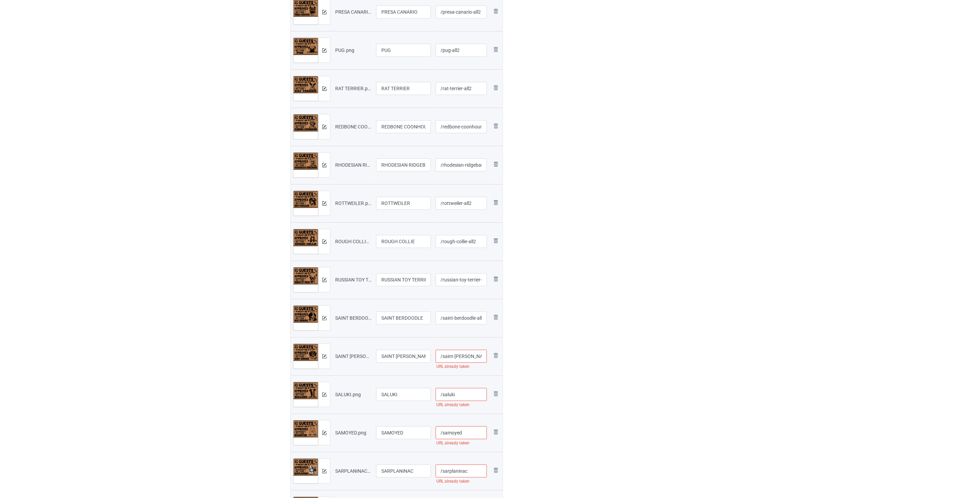
paste input "-all2"
type input "/saluki-all2"
click at [444, 432] on input "/samoyed" at bounding box center [462, 433] width 52 height 13
paste input "-all2"
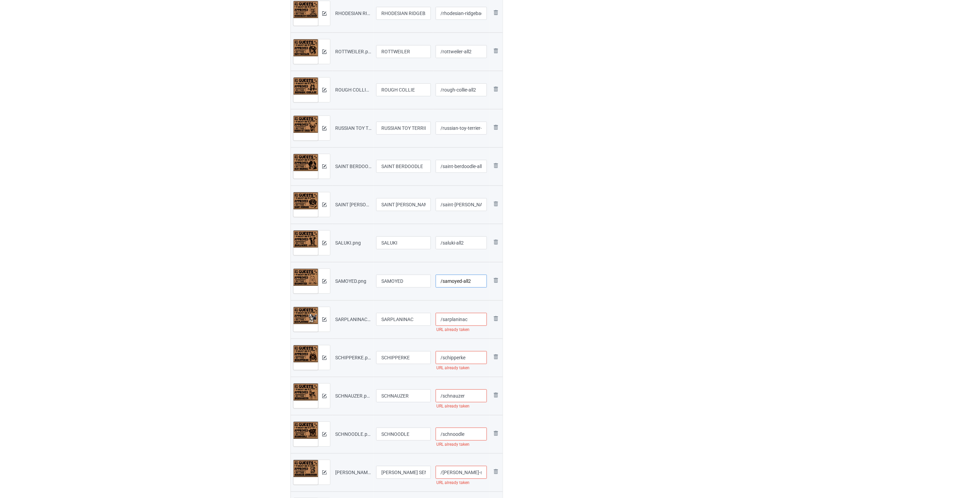
type input "/samoyed-all2"
click at [444, 322] on input "/sarplaninac" at bounding box center [462, 319] width 52 height 13
paste input "-all2"
type input "/sarplaninac-all2"
click at [444, 358] on input "/schipperke" at bounding box center [462, 357] width 52 height 13
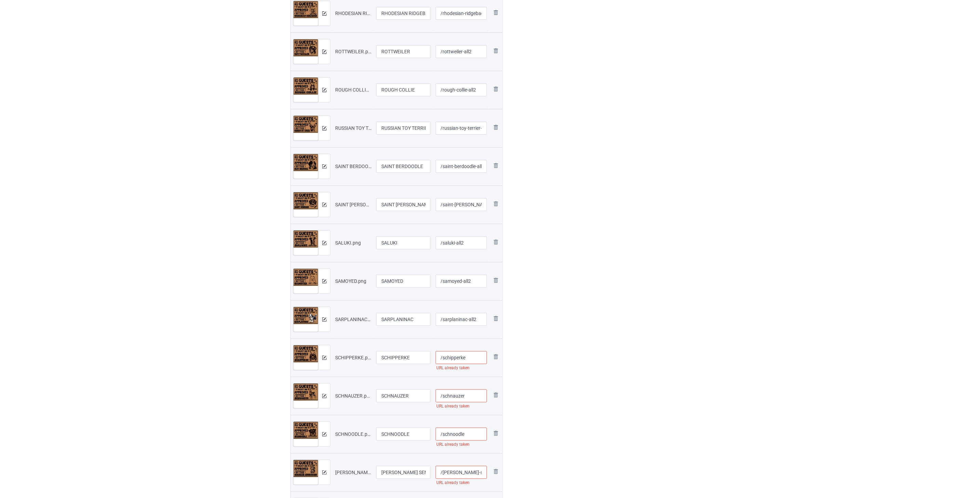
paste input "-all2"
type input "/schipperke-all2"
click at [444, 397] on input "/schnauzer" at bounding box center [462, 396] width 52 height 13
paste input "-all2"
type input "/schnauzer-all2"
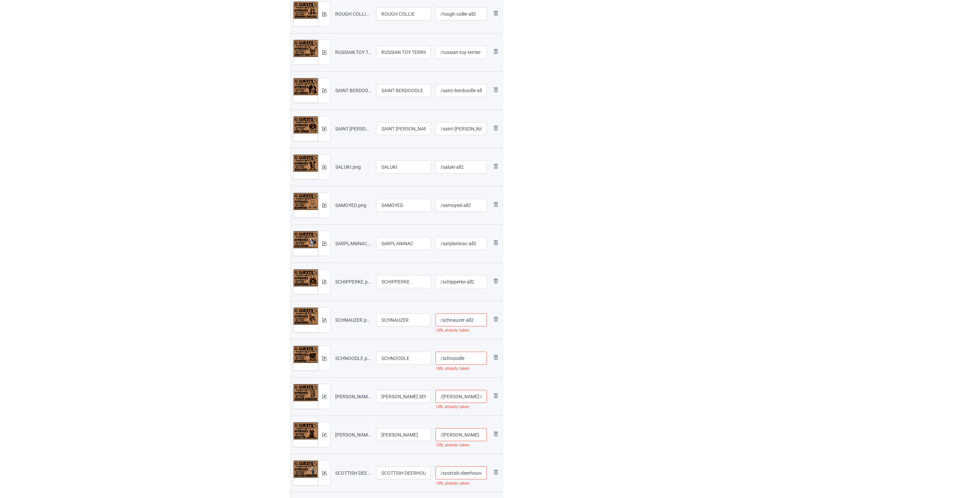
click at [444, 357] on input "/schnoodle" at bounding box center [462, 358] width 52 height 13
paste input "-all2"
type input "/schnoodle-all2"
click at [444, 394] on input "/[PERSON_NAME]-sennenhund" at bounding box center [462, 396] width 52 height 13
paste input "-all2"
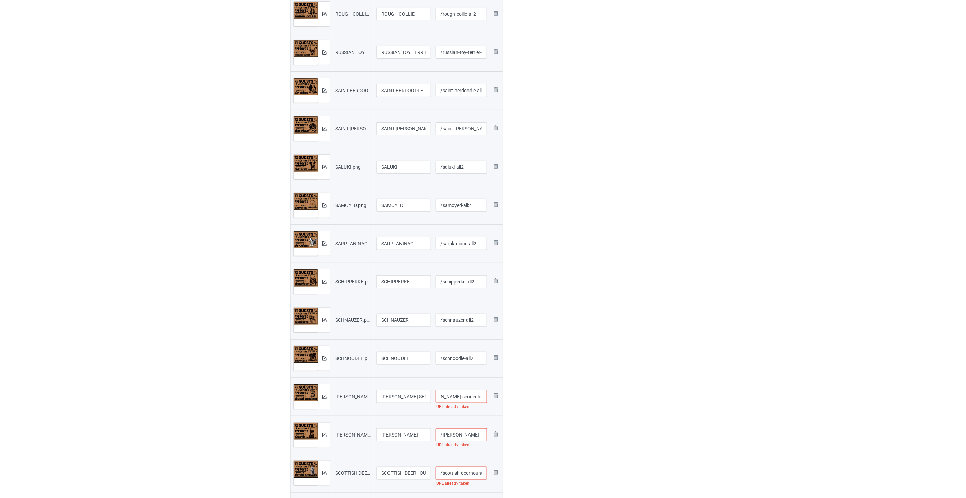
type input "/[PERSON_NAME]-sennenhund-all2"
click at [444, 432] on input "/[PERSON_NAME]" at bounding box center [462, 435] width 52 height 13
paste input "-all2"
type input "/[PERSON_NAME]-all2"
drag, startPoint x: 470, startPoint y: 320, endPoint x: 470, endPoint y: 316, distance: 4.2
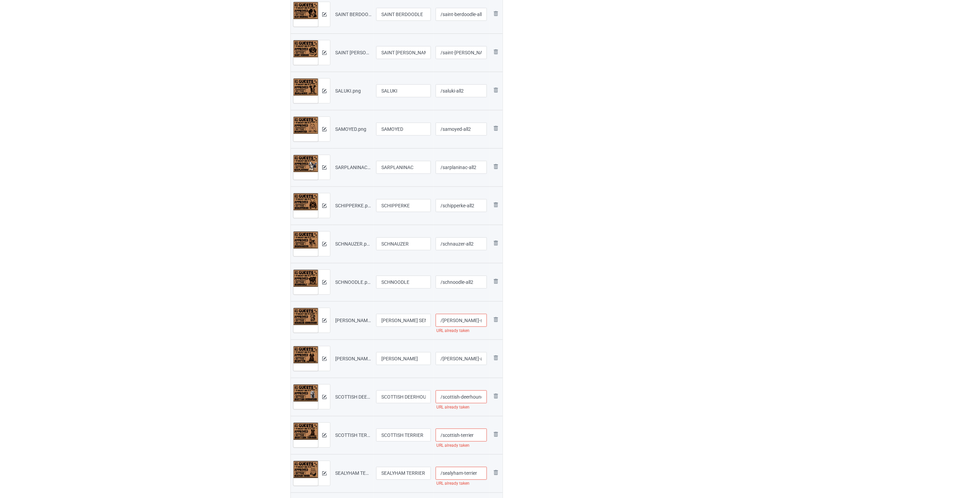
click at [444, 319] on input "/[PERSON_NAME]-sennenhund-all2" at bounding box center [462, 320] width 52 height 13
type input "/[PERSON_NAME]-sennenhund-all2"
click at [444, 394] on input "/scottish-deerhound" at bounding box center [462, 397] width 52 height 13
paste input "-all2"
type input "/scottish-deerhound-all2"
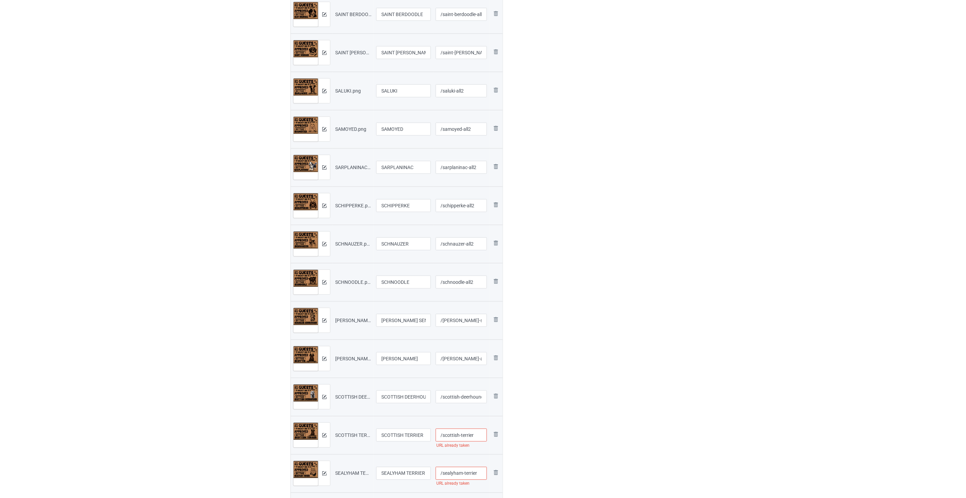
drag, startPoint x: 478, startPoint y: 437, endPoint x: 623, endPoint y: 432, distance: 145.7
click at [444, 437] on input "/scottish-terrier" at bounding box center [462, 435] width 52 height 13
paste input "-all2"
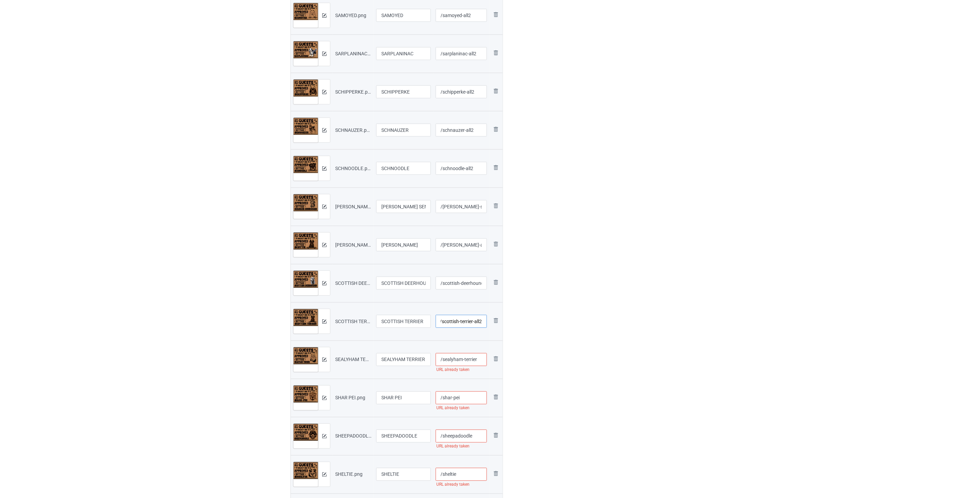
type input "/scottish-terrier-all2"
click at [444, 361] on input "/sealyham-terrier" at bounding box center [462, 359] width 52 height 13
paste input "-all2"
type input "/sealyham-terrier-all2"
click at [444, 396] on input "/shar-pei" at bounding box center [462, 398] width 52 height 13
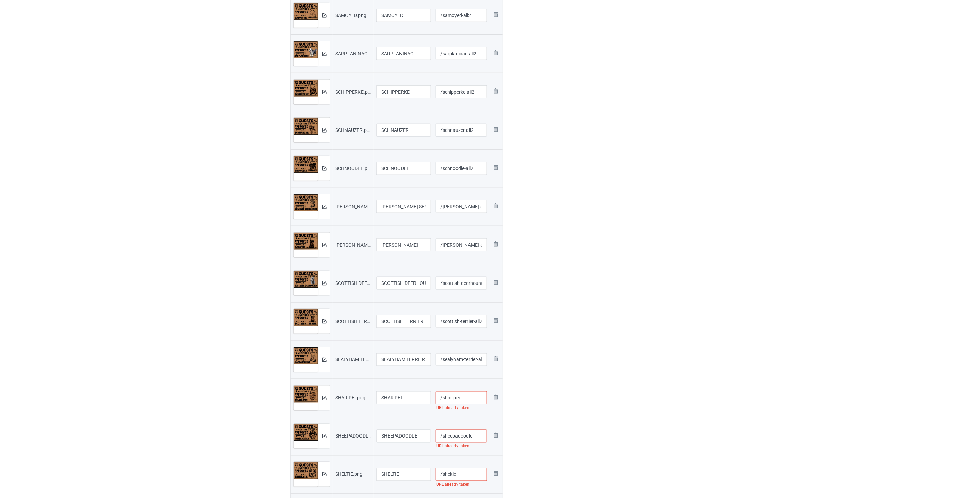
paste input "-all2"
type input "/shar-pei-all2"
click at [444, 363] on input "/sheepadoodle" at bounding box center [462, 360] width 52 height 13
paste input "-all2"
type input "/sheepadoodle-all2"
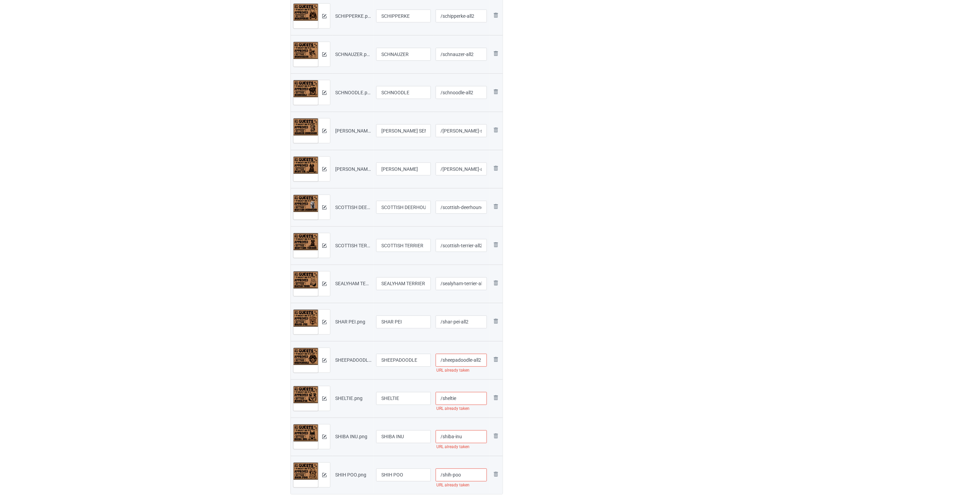
click at [444, 398] on input "/sheltie" at bounding box center [462, 398] width 52 height 13
paste input "-all2"
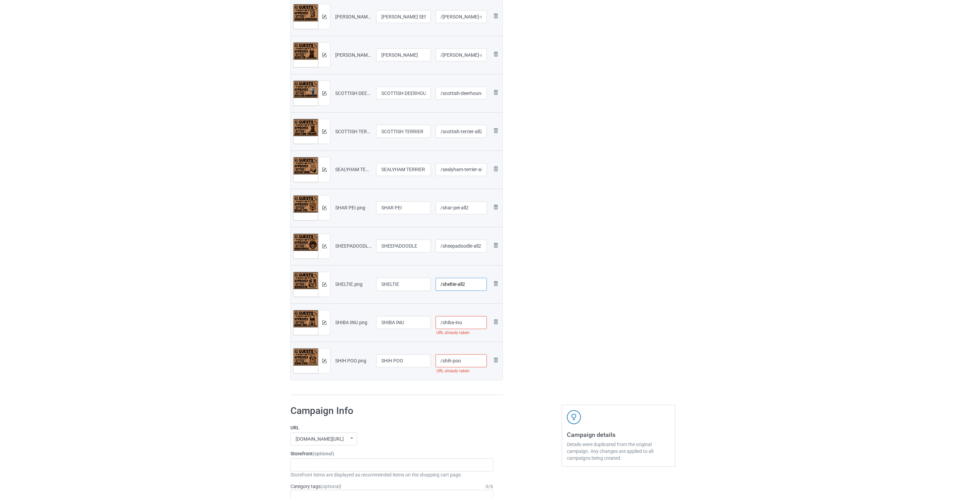
type input "/sheltie-all2"
drag, startPoint x: 473, startPoint y: 325, endPoint x: 510, endPoint y: 342, distance: 40.1
click at [444, 325] on input "/shiba-inu" at bounding box center [462, 322] width 52 height 13
paste input "-all2"
type input "/shiba-inu-all2"
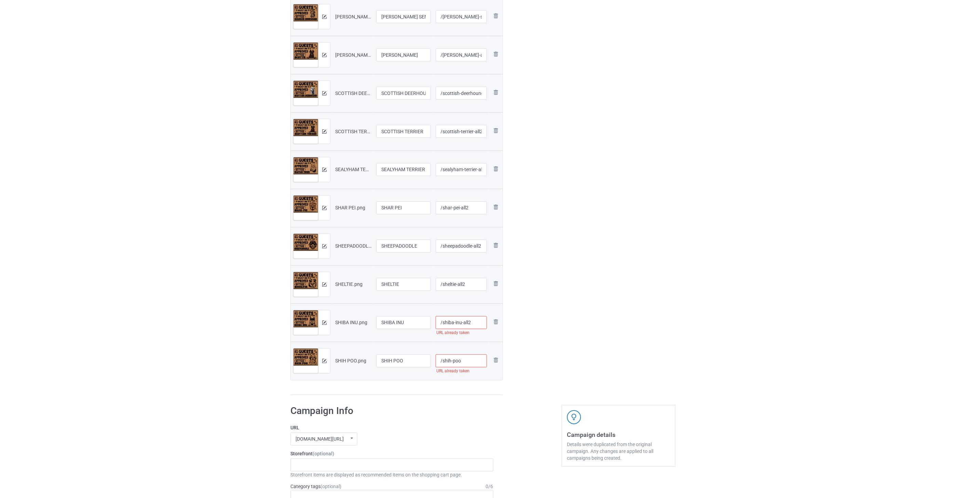
click at [444, 362] on input "/shih-poo" at bounding box center [462, 361] width 52 height 13
paste input "-all2"
type input "/shih-poo-all2"
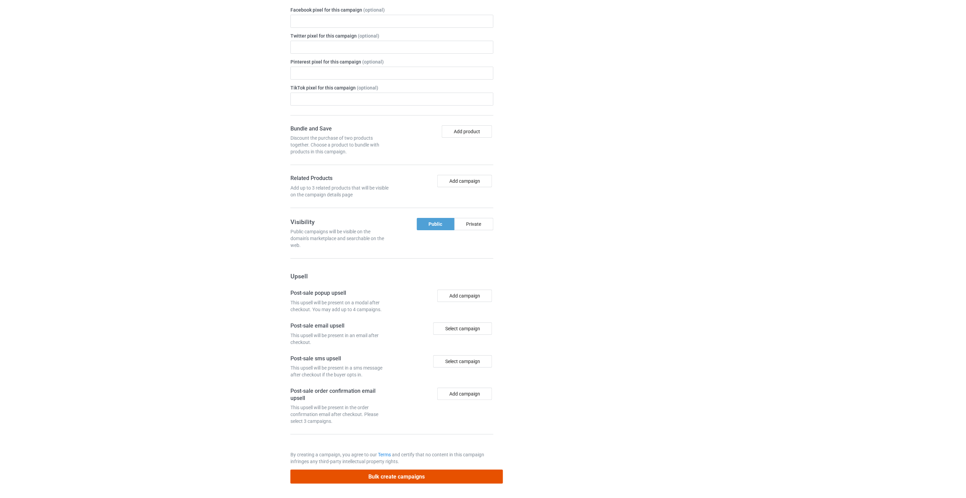
click at [427, 478] on button "Bulk create campaigns" at bounding box center [396, 477] width 213 height 14
